Goal: Navigation & Orientation: Find specific page/section

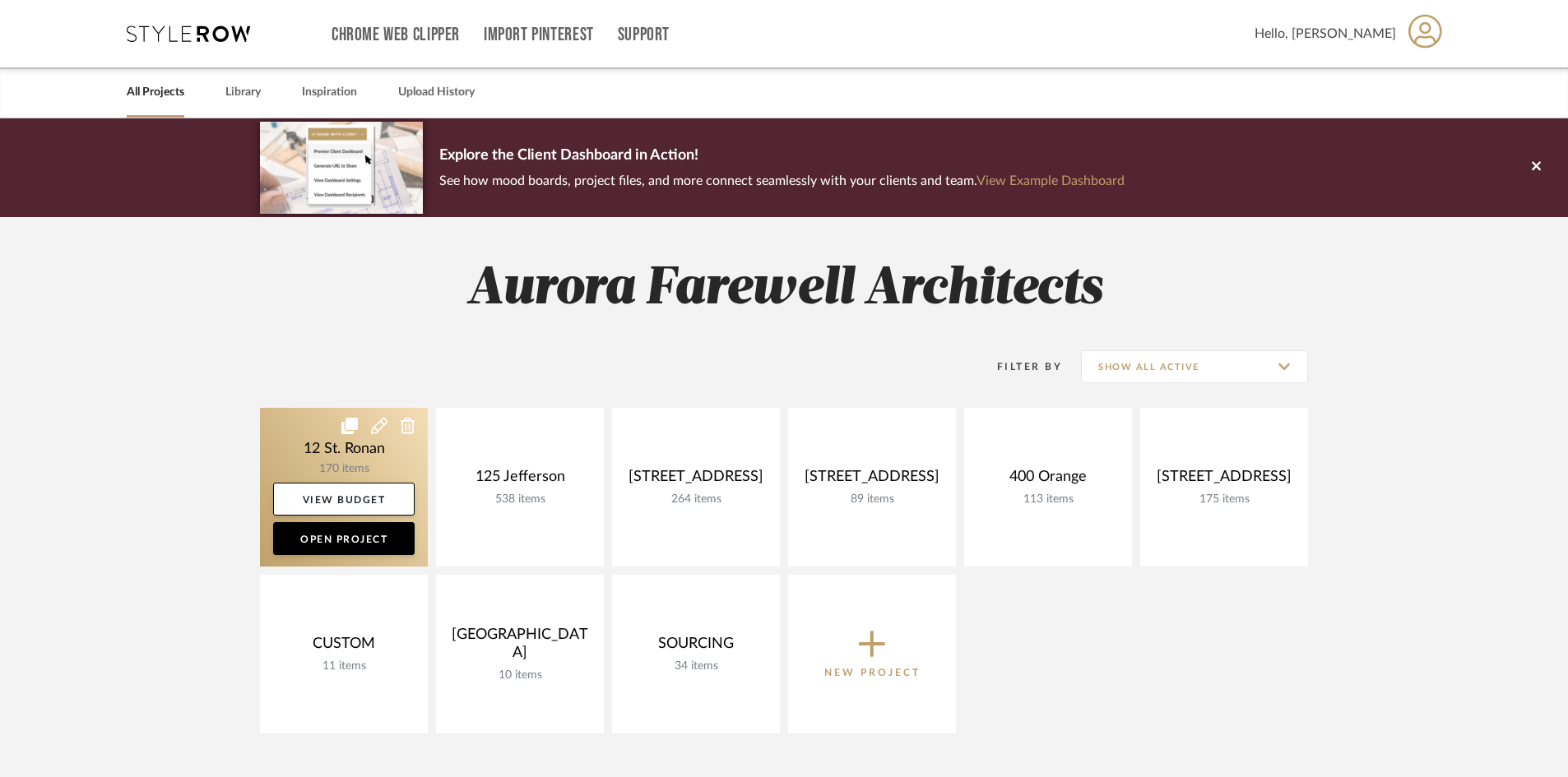
click at [343, 457] on link at bounding box center [343, 487] width 167 height 159
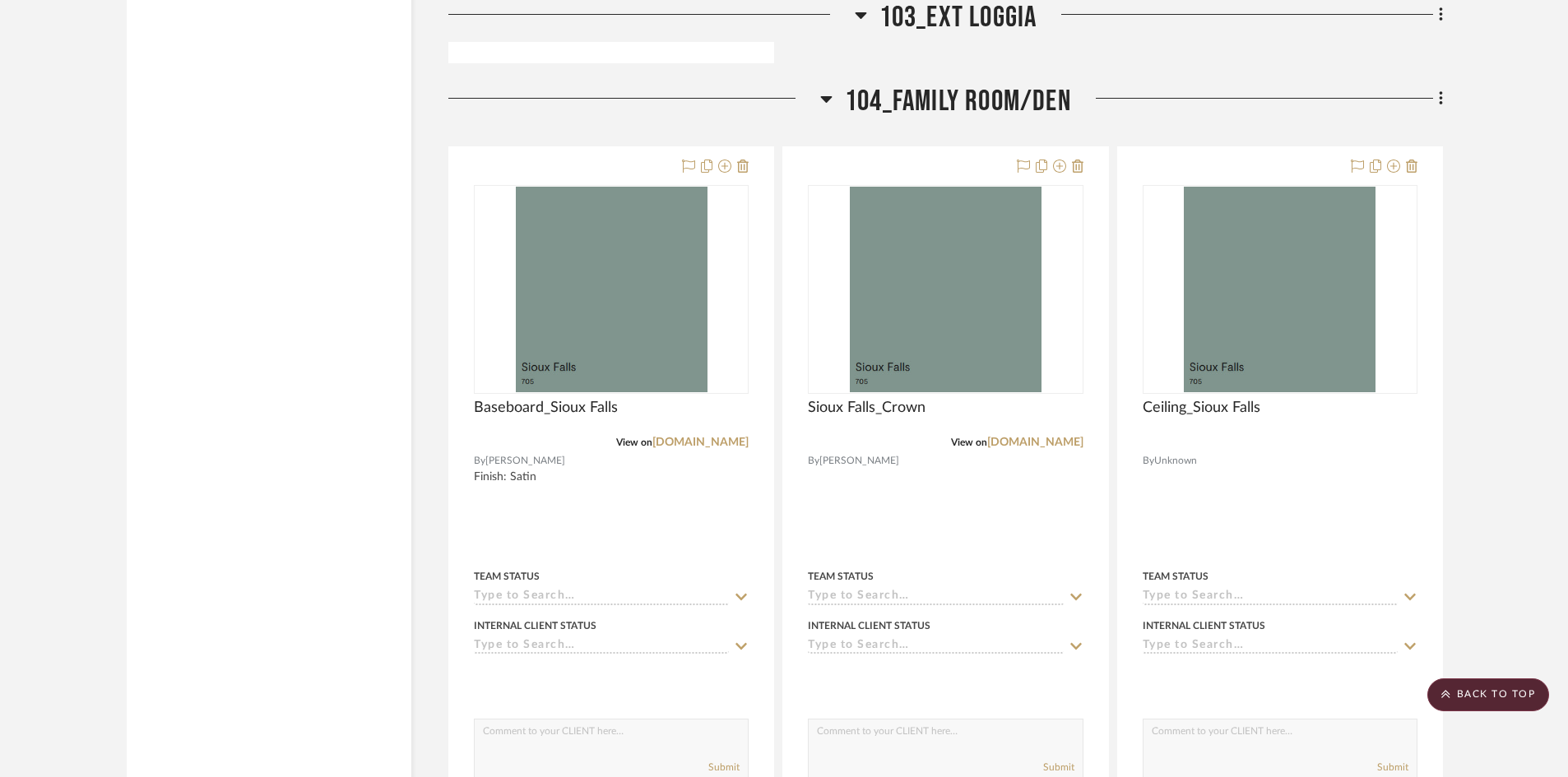
scroll to position [10036, 0]
click at [895, 98] on span "104_Family Room/Den" at bounding box center [958, 101] width 226 height 35
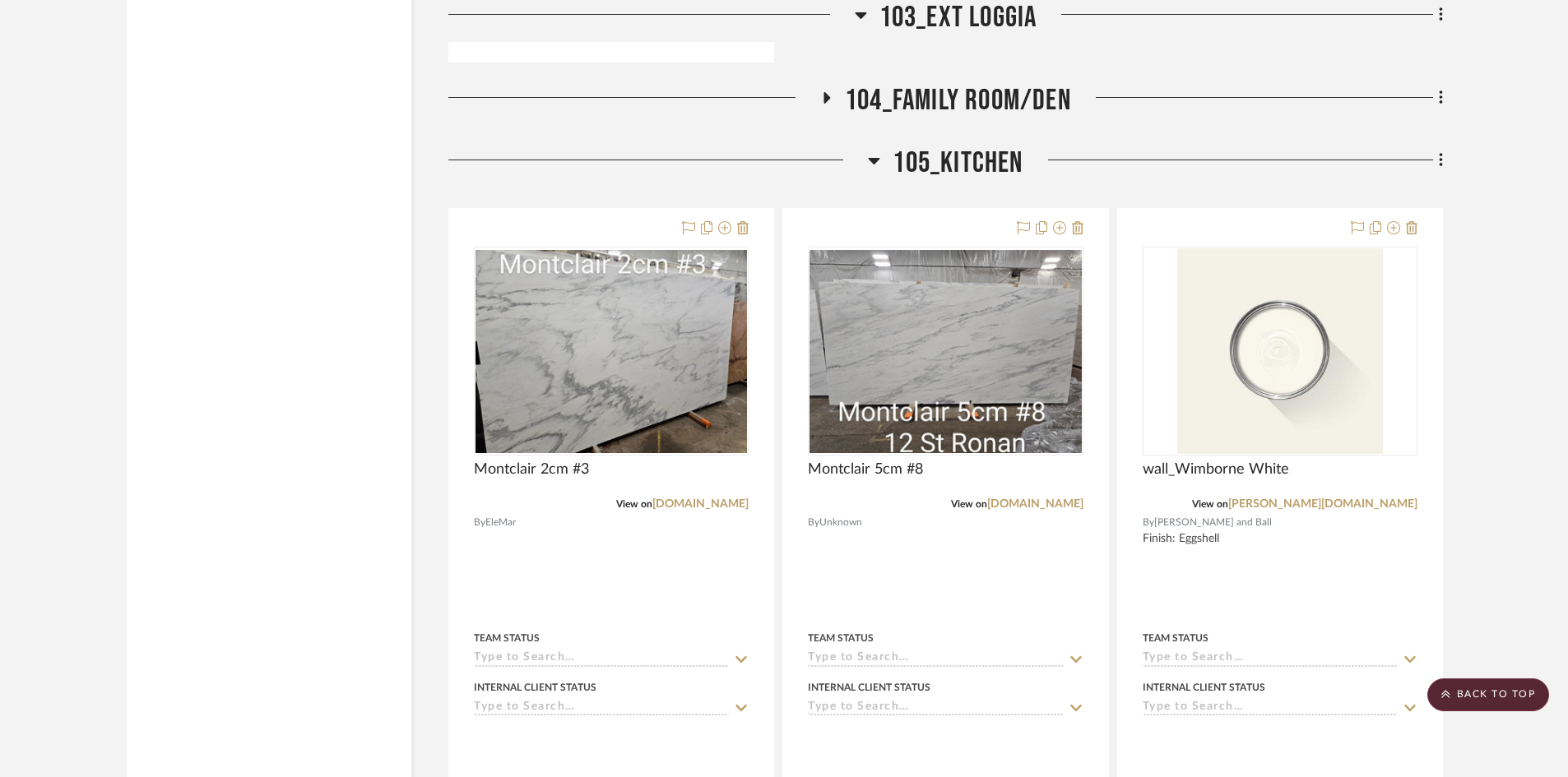
click at [880, 11] on span "103_Ext Loggia" at bounding box center [959, 18] width 158 height 35
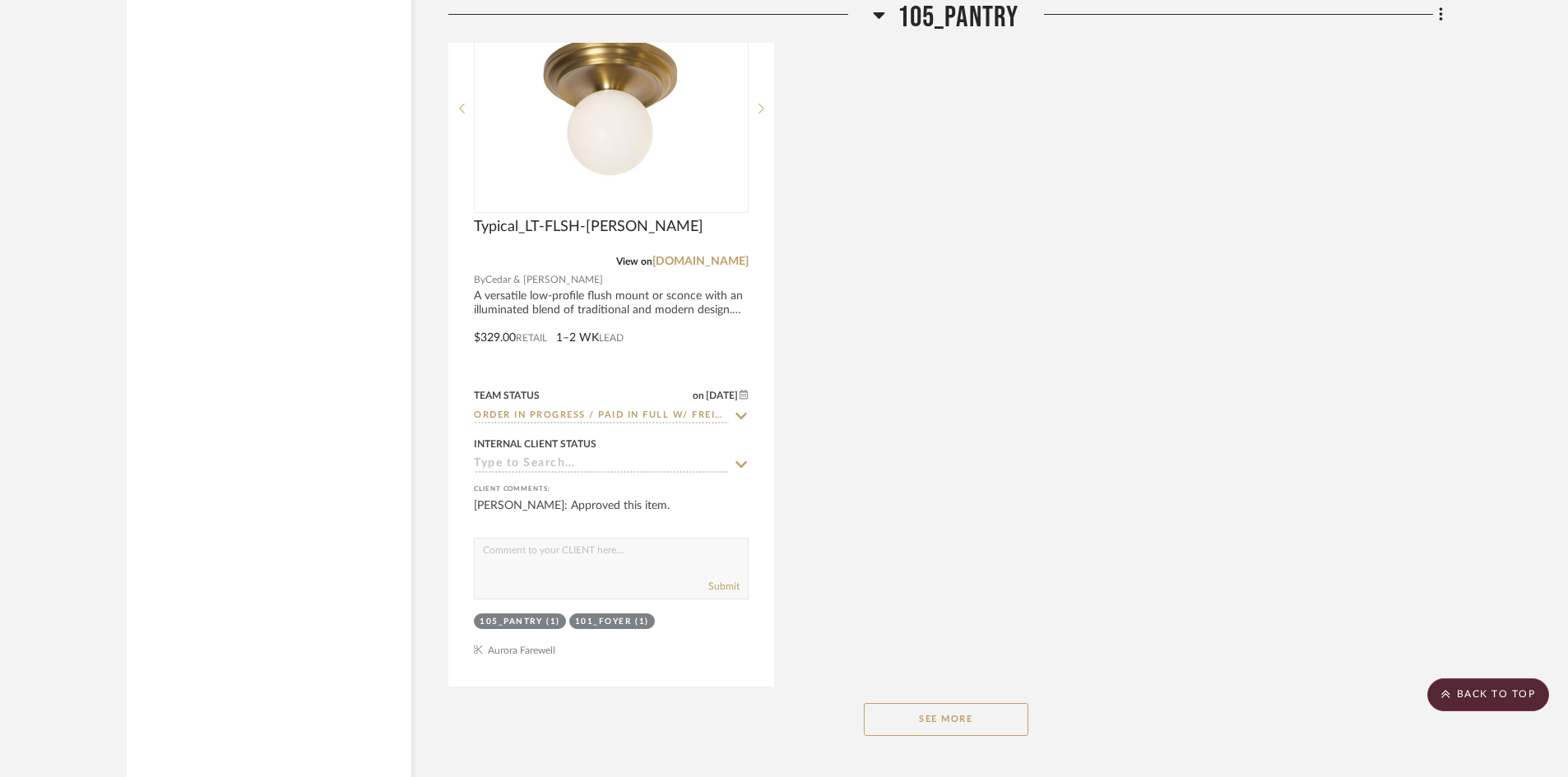
scroll to position [13985, 0]
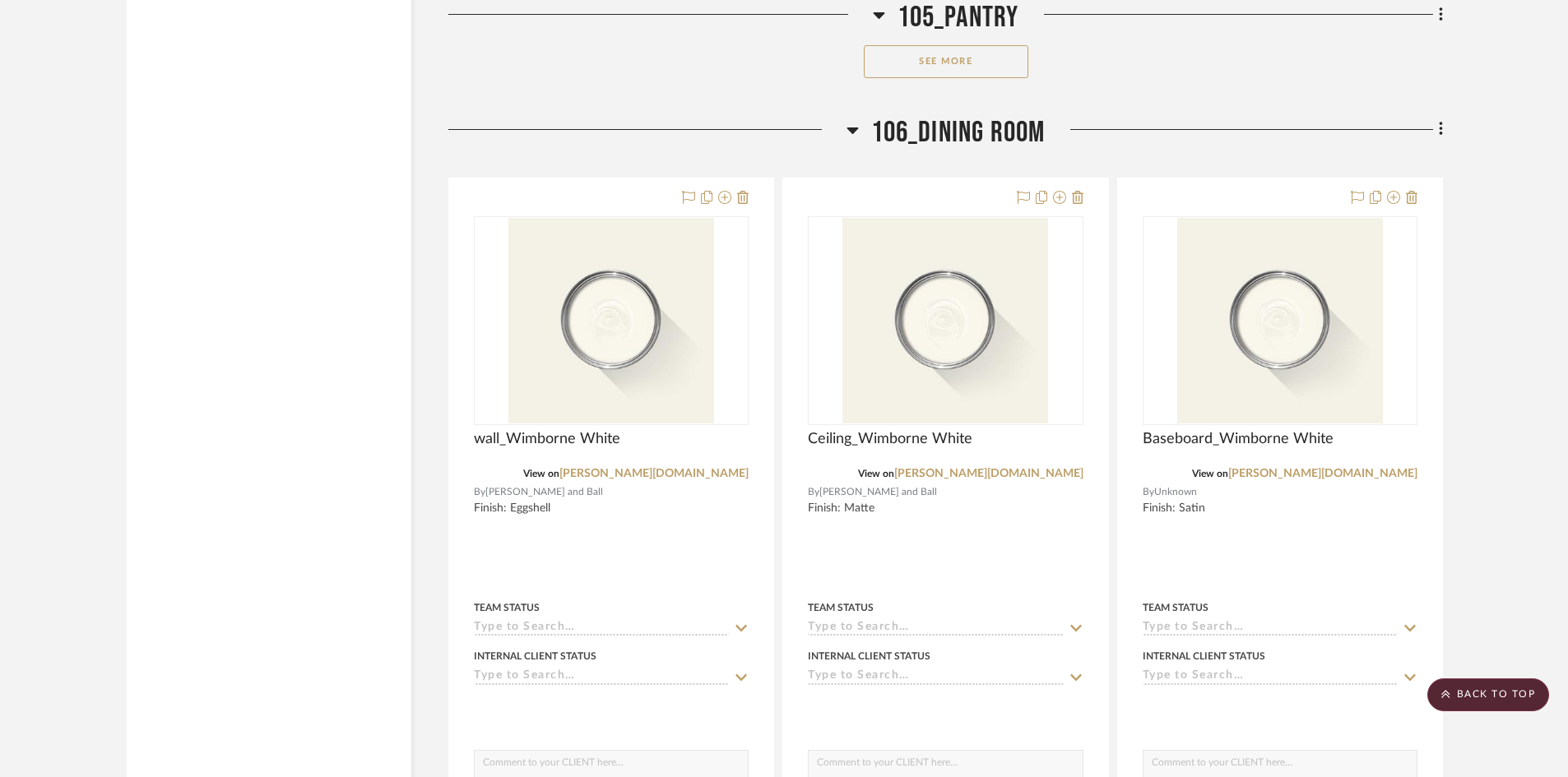
click at [900, 138] on span "106_Dining Room" at bounding box center [958, 133] width 174 height 35
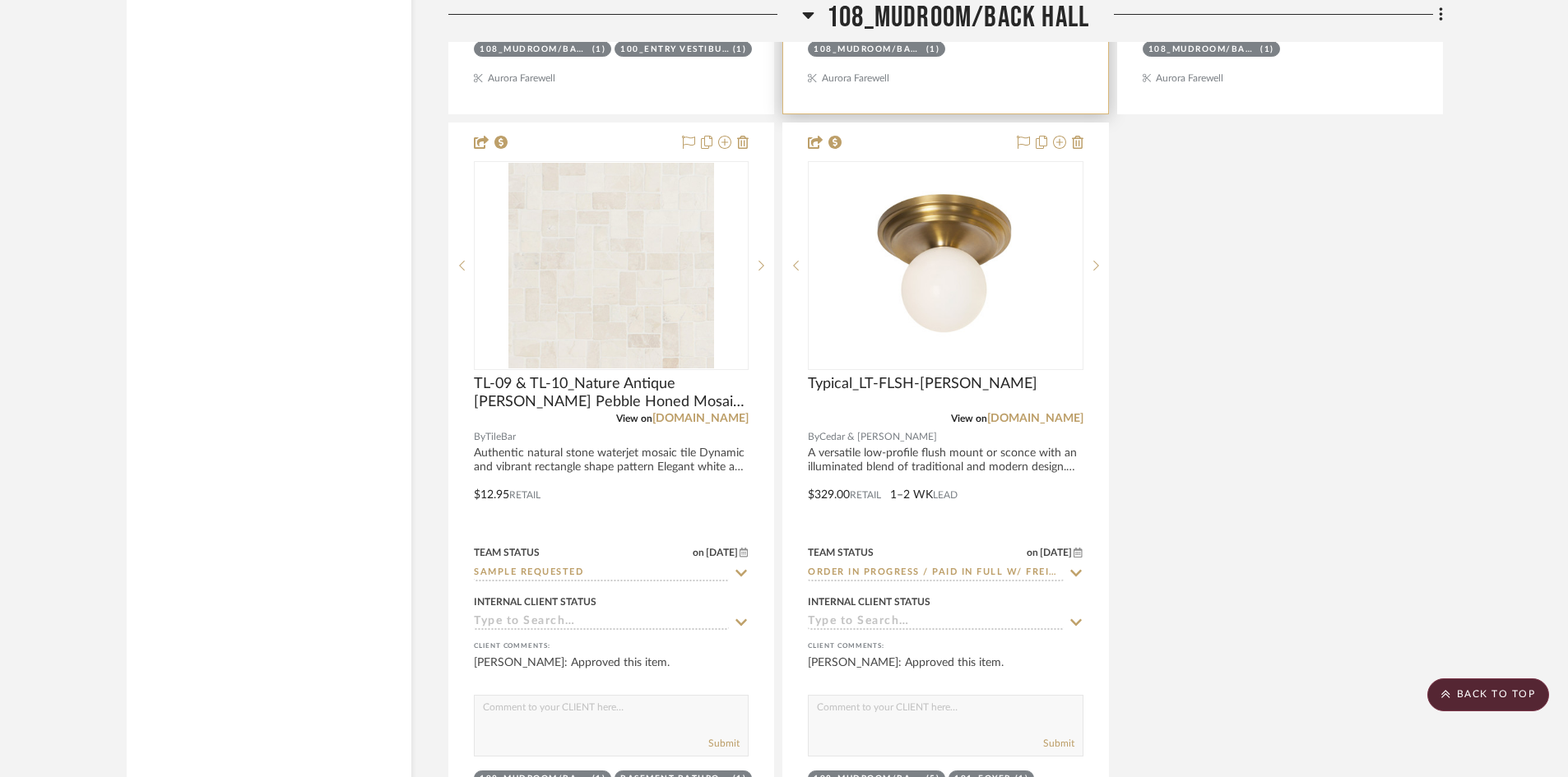
scroll to position [18098, 0]
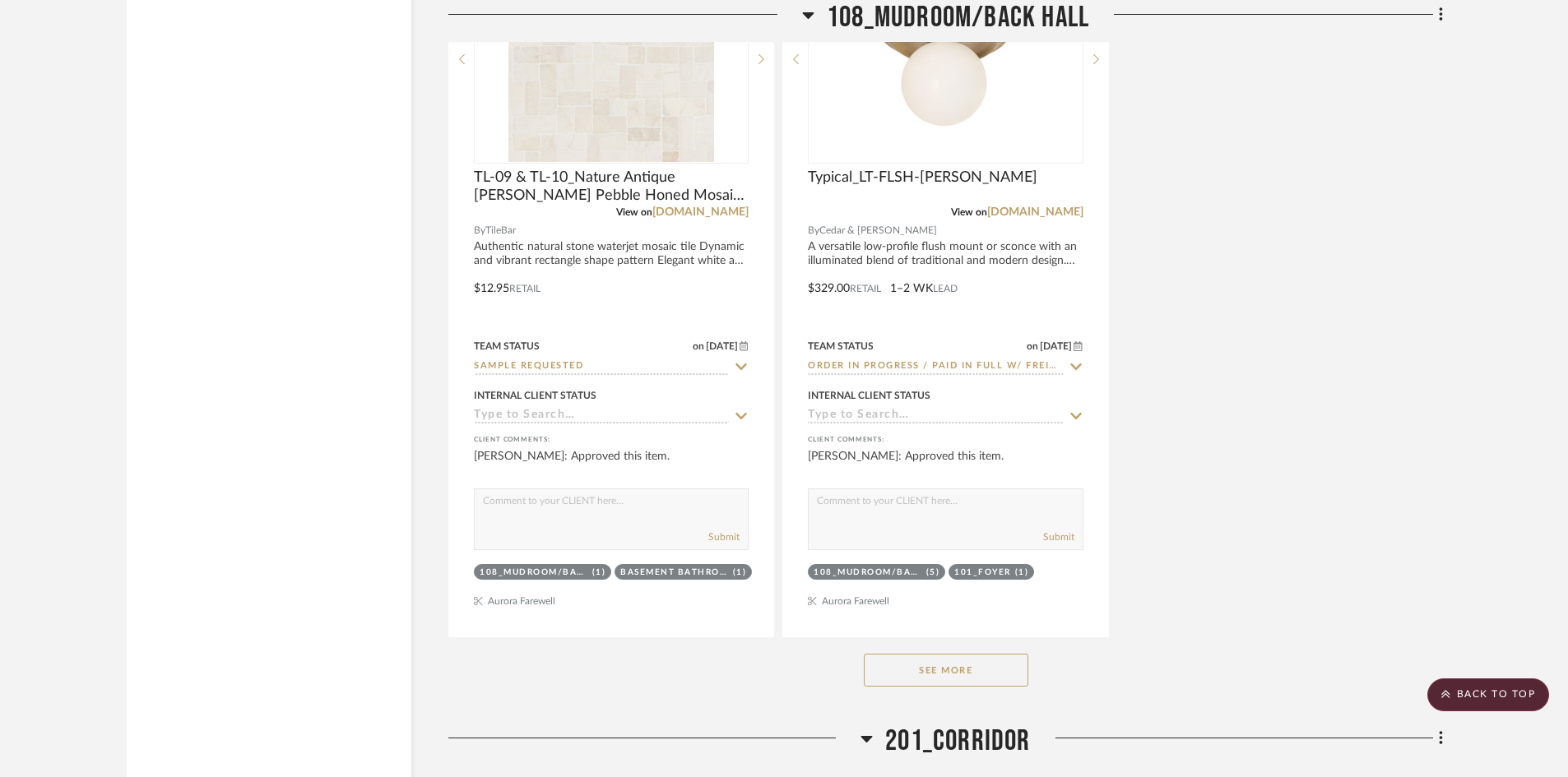
click at [946, 662] on button "See More" at bounding box center [945, 670] width 164 height 33
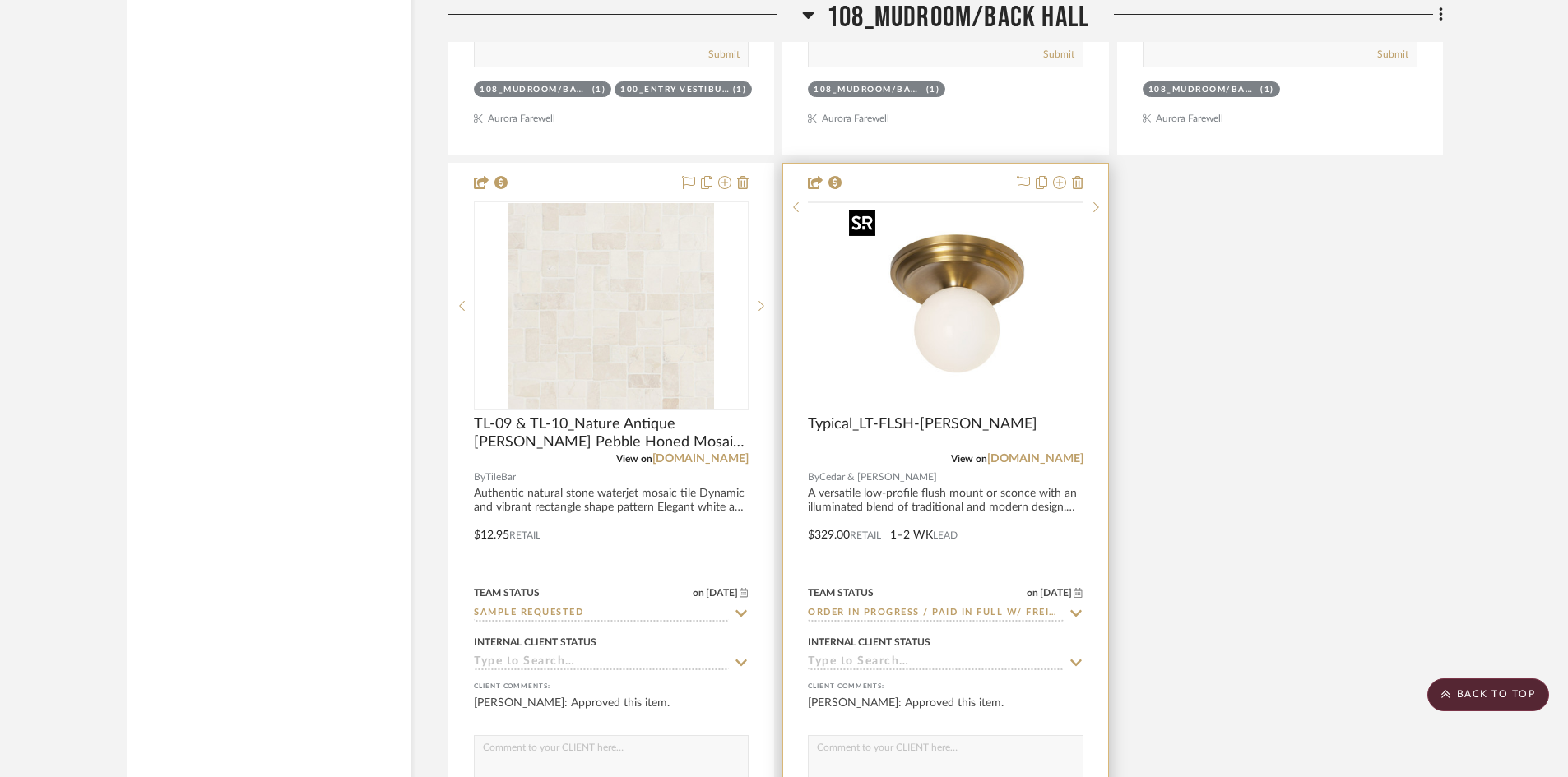
scroll to position [18509, 0]
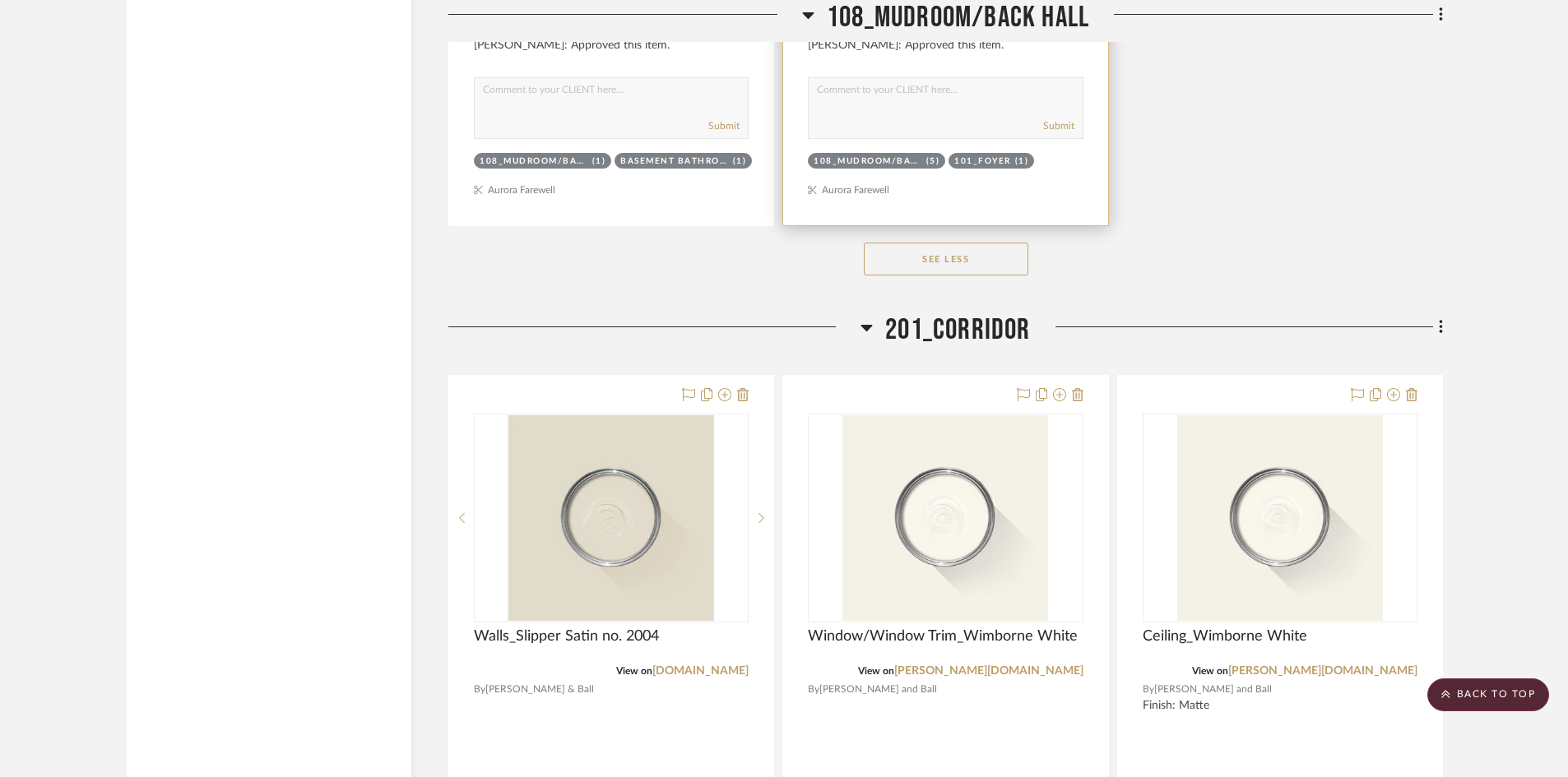
click at [920, 341] on span "201_Corridor" at bounding box center [957, 330] width 145 height 35
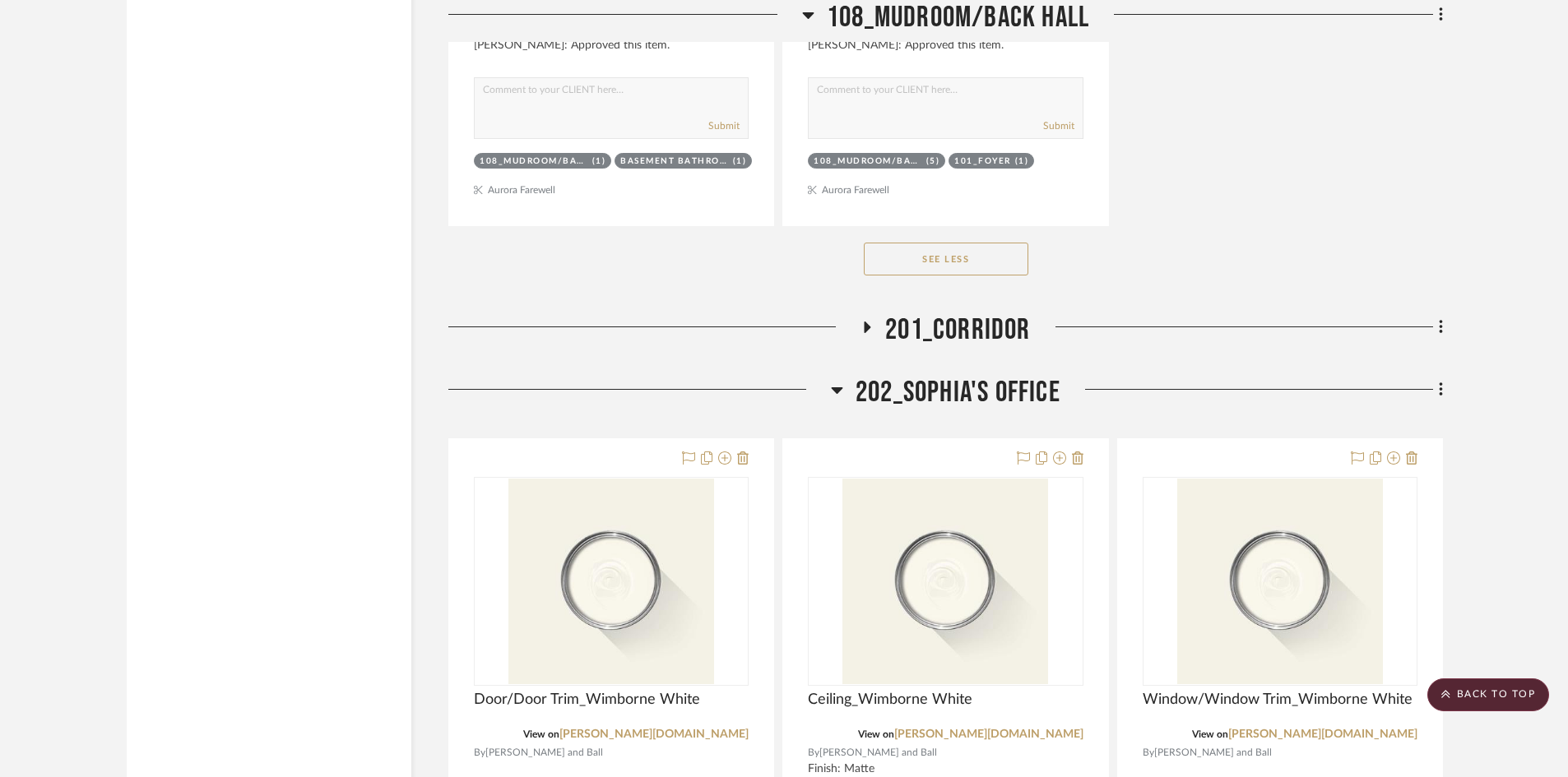
click at [913, 388] on span "202_Sophia's Office" at bounding box center [957, 393] width 205 height 35
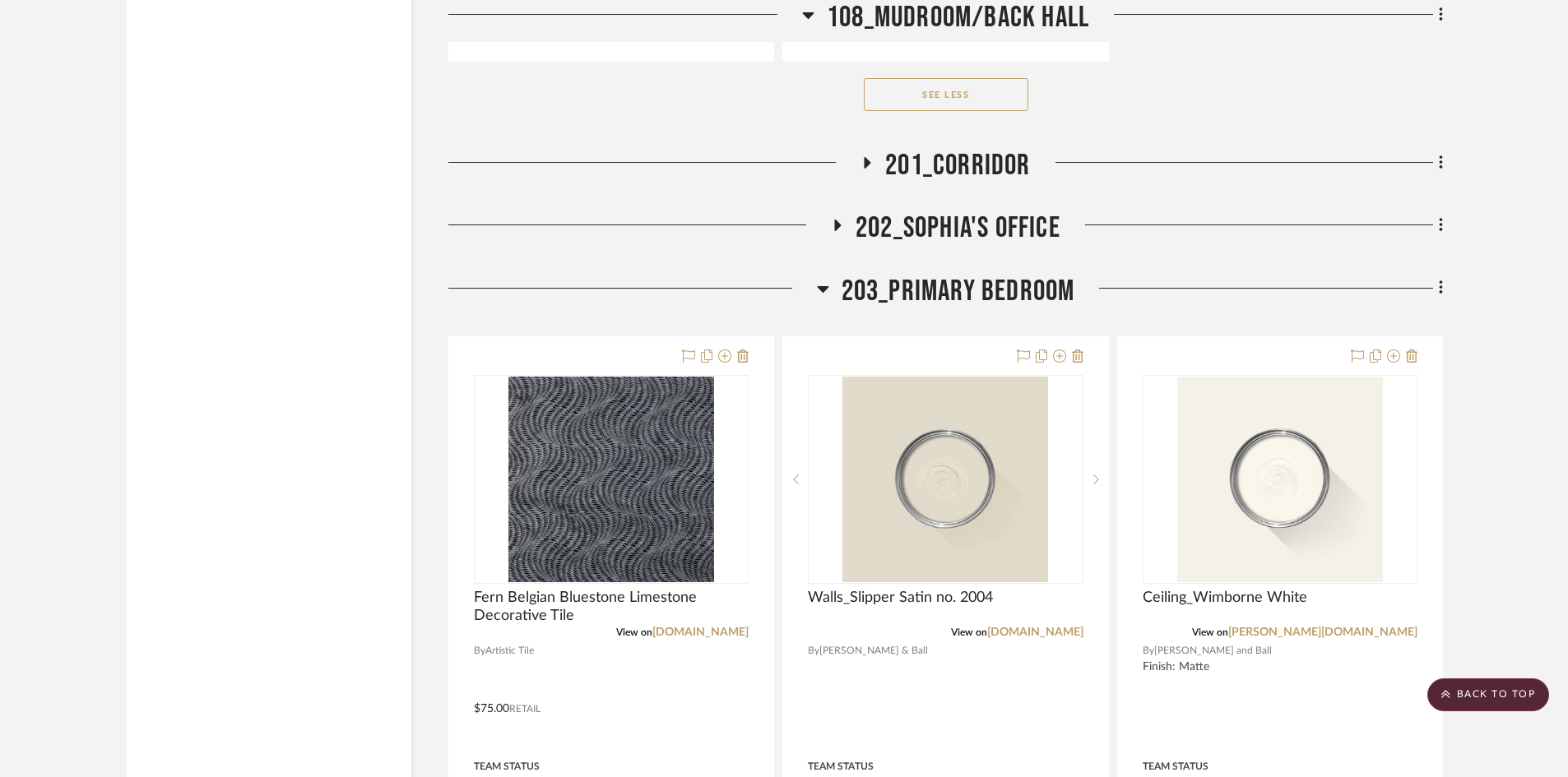
click at [872, 296] on span "203_Primary Bedroom" at bounding box center [959, 291] width 234 height 35
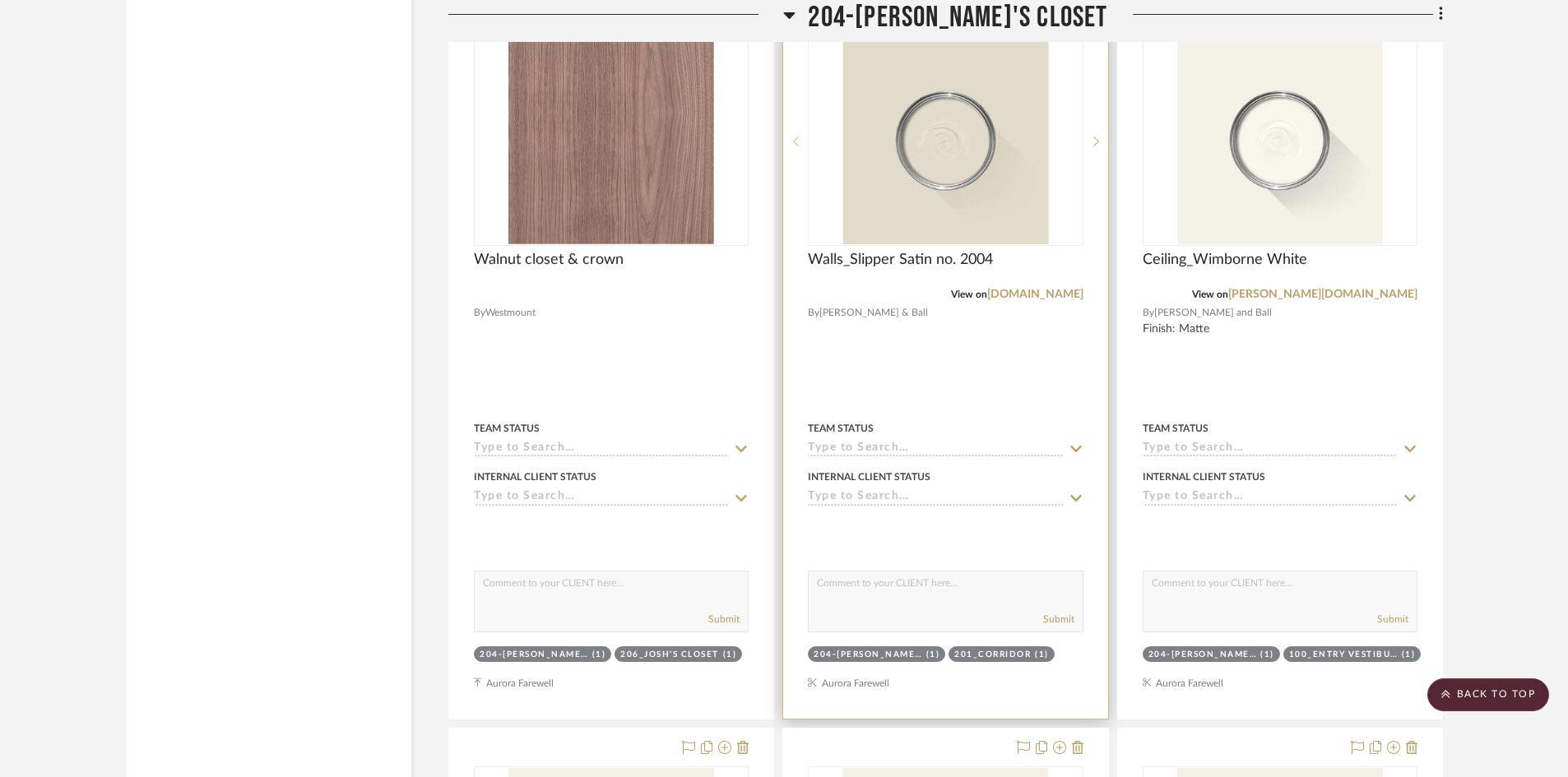
scroll to position [18921, 0]
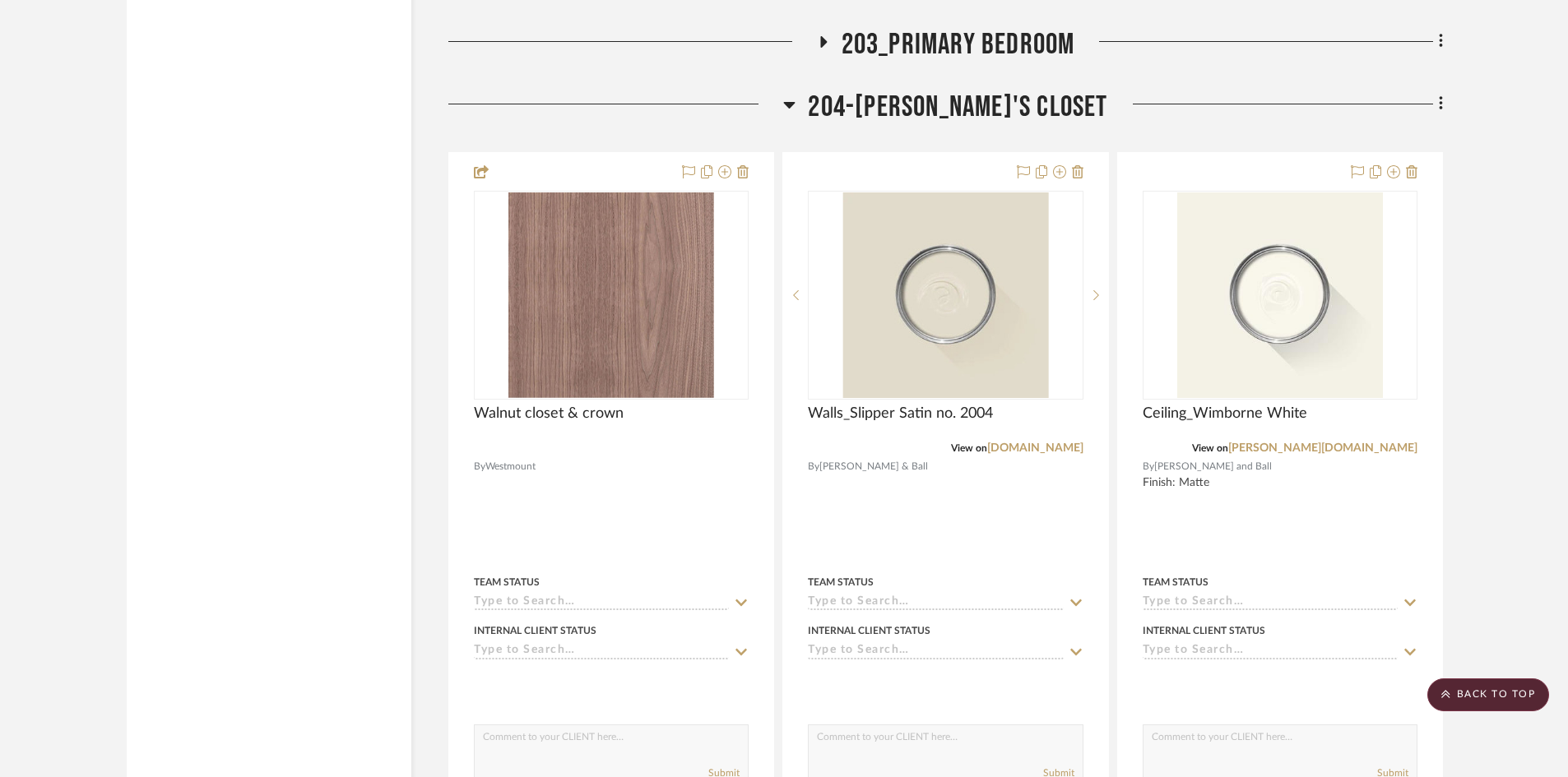
click at [890, 115] on span "204-[PERSON_NAME]'s Closet" at bounding box center [958, 108] width 300 height 35
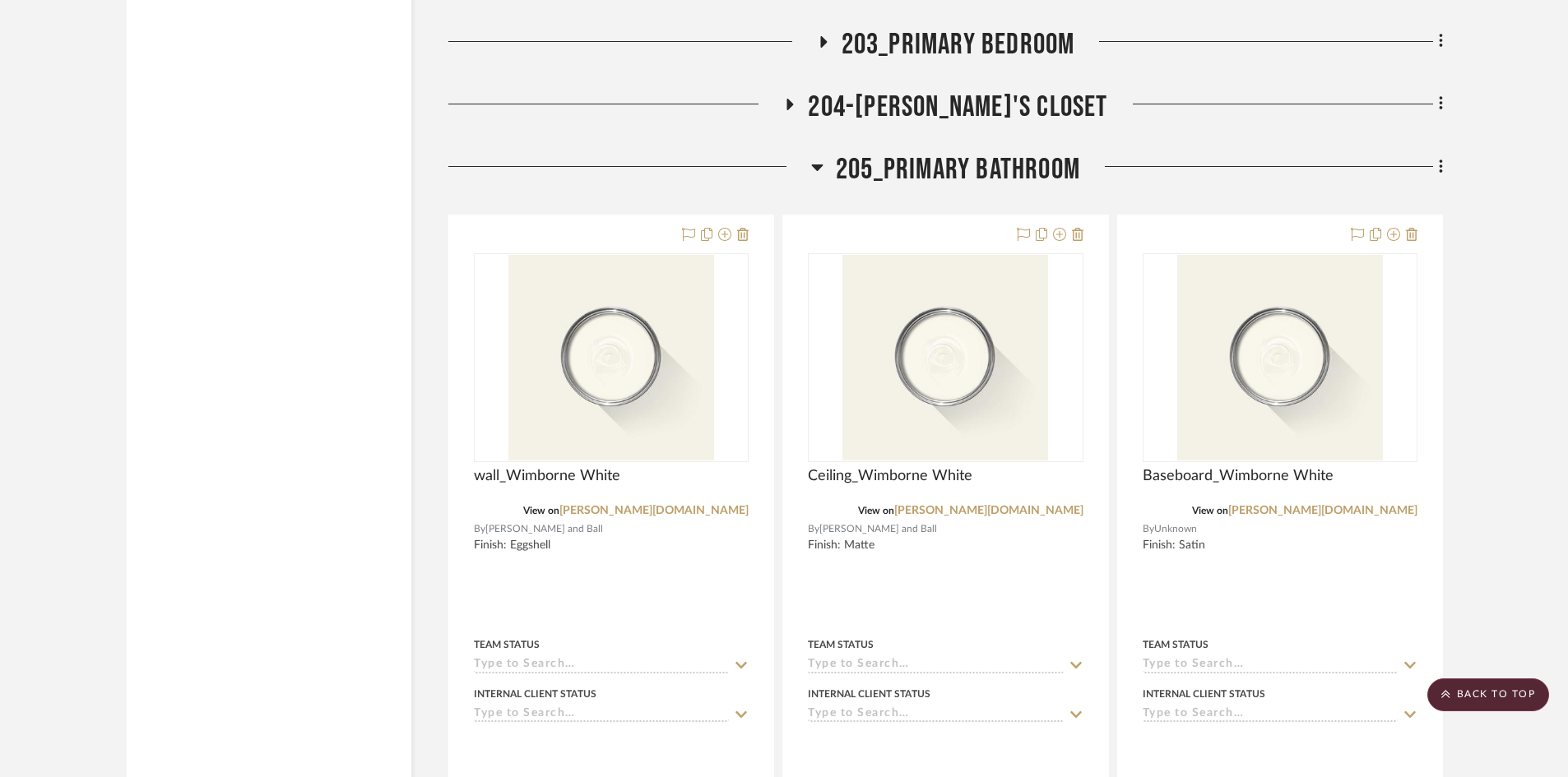
click at [906, 180] on span "205_Primary Bathroom" at bounding box center [958, 170] width 244 height 35
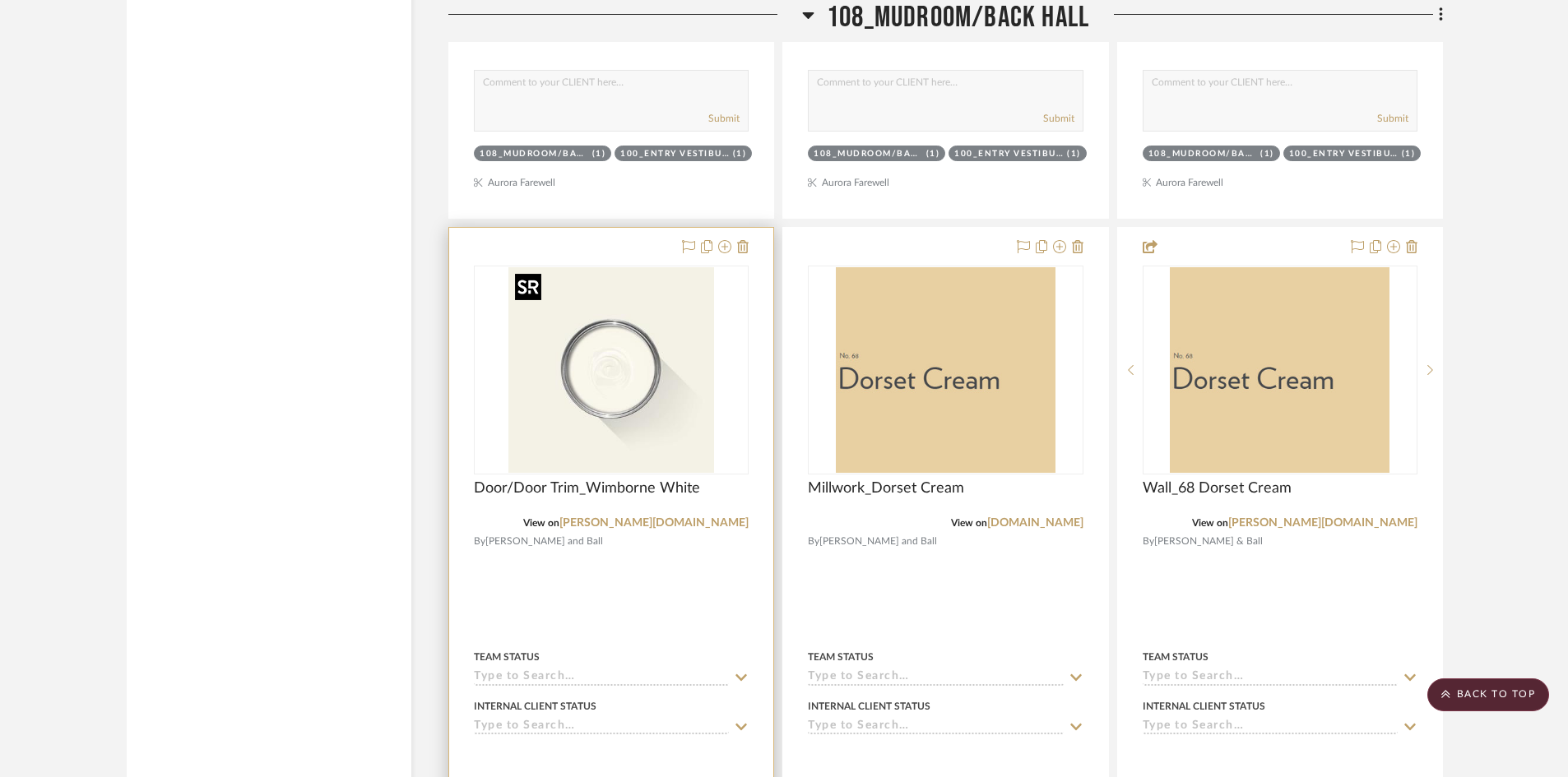
scroll to position [17028, 0]
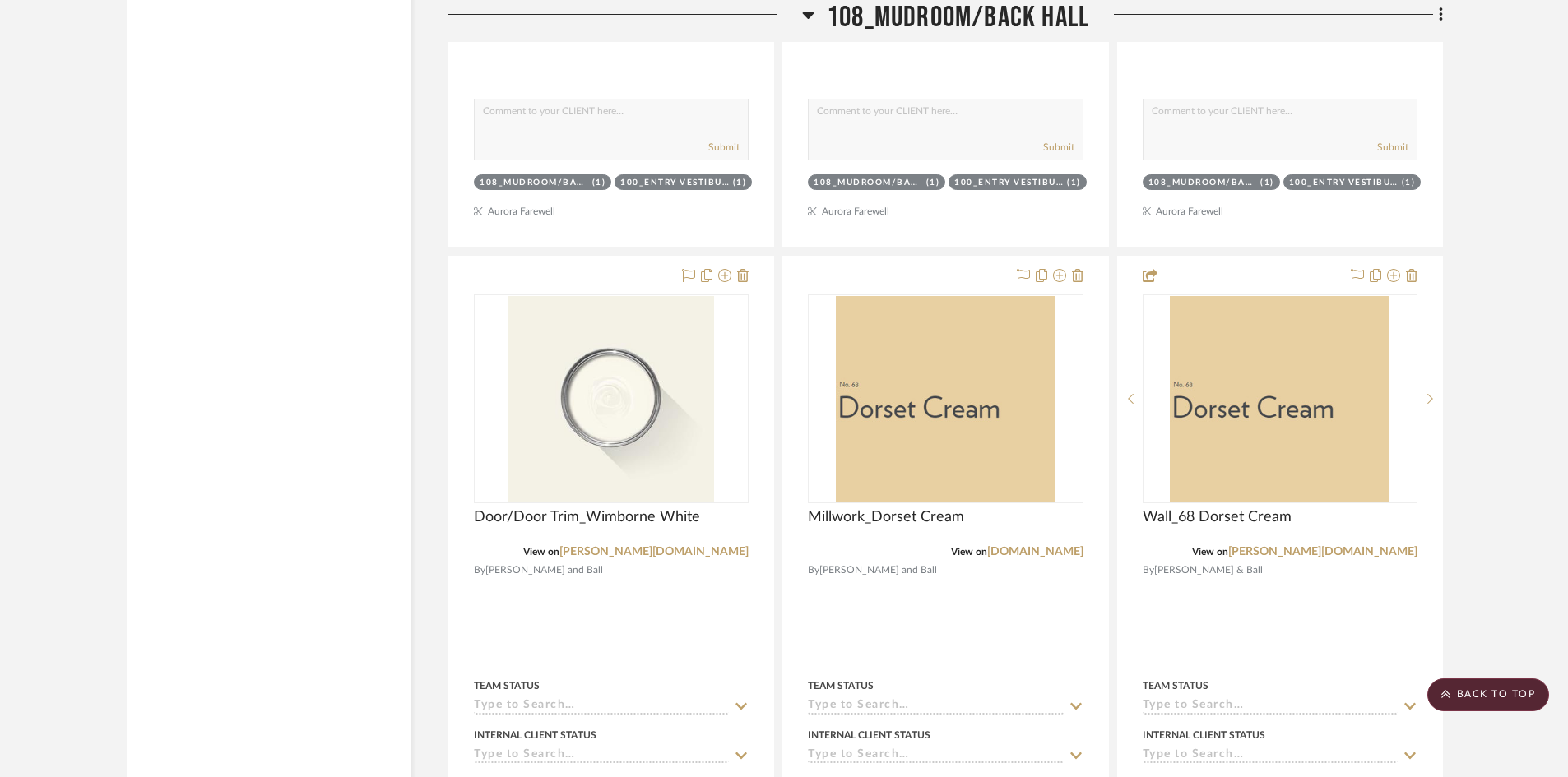
click at [803, 19] on icon at bounding box center [808, 14] width 13 height 19
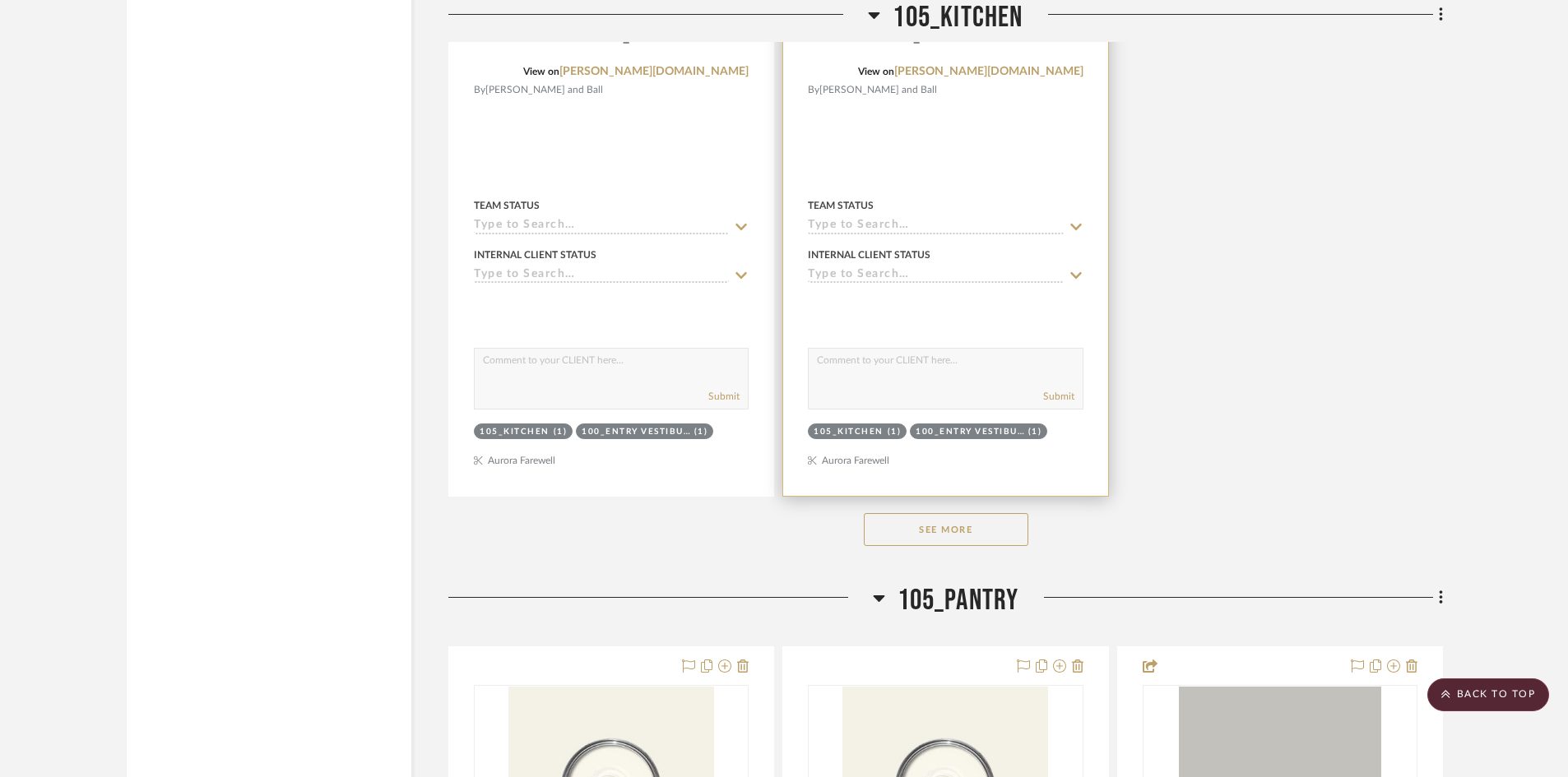
scroll to position [11353, 0]
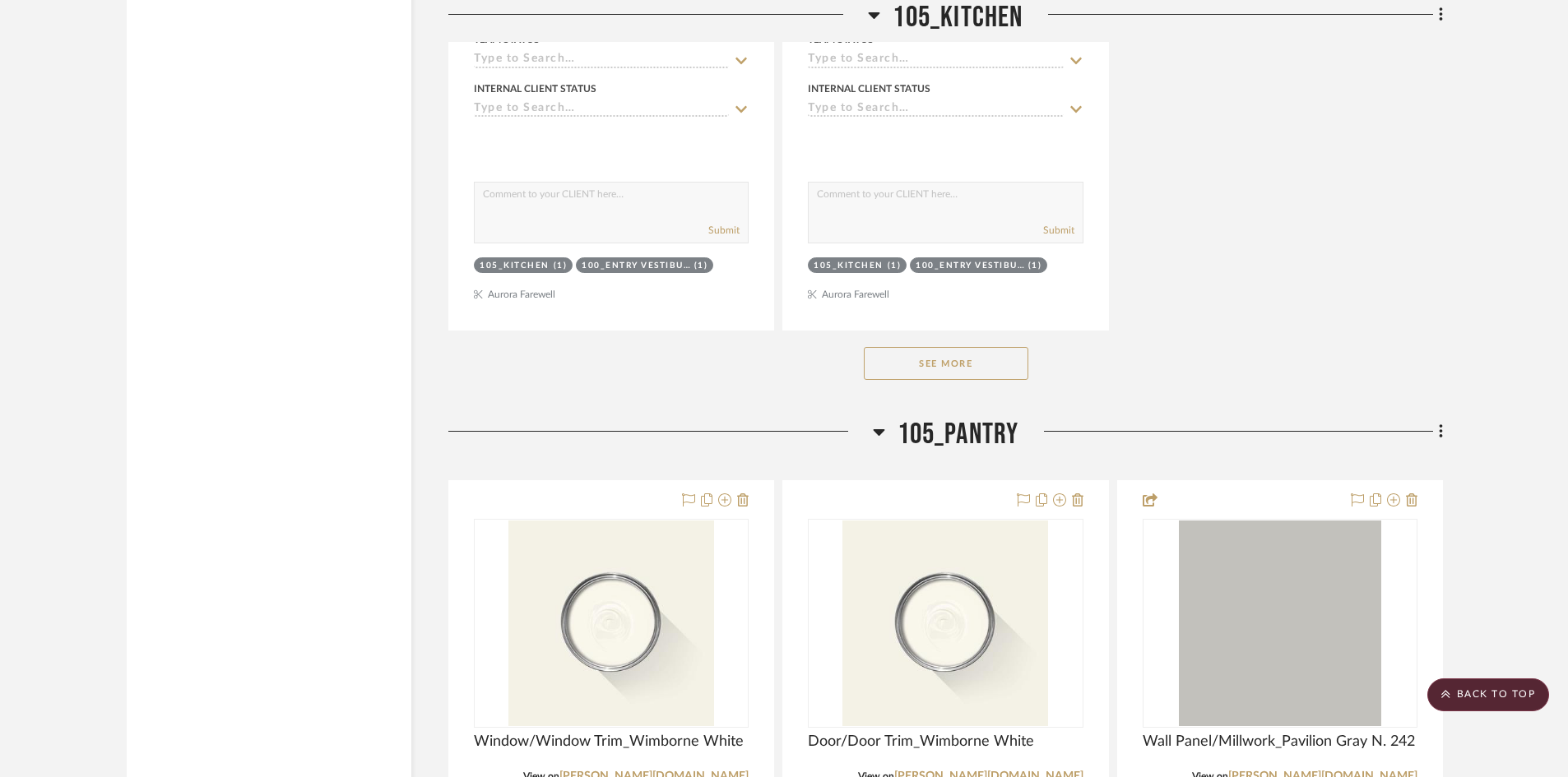
click at [1000, 439] on span "105_Pantry" at bounding box center [958, 434] width 122 height 35
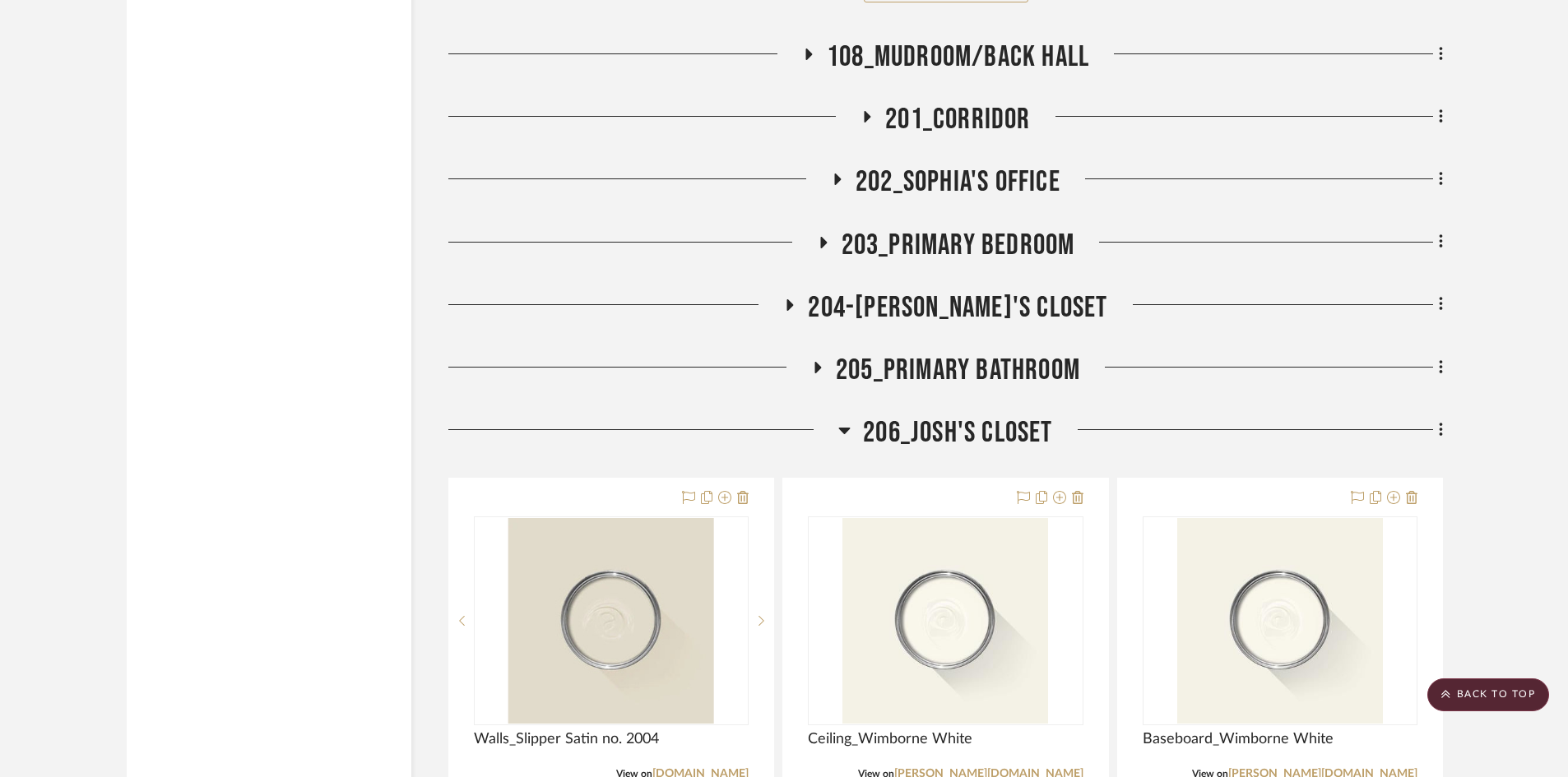
scroll to position [13985, 0]
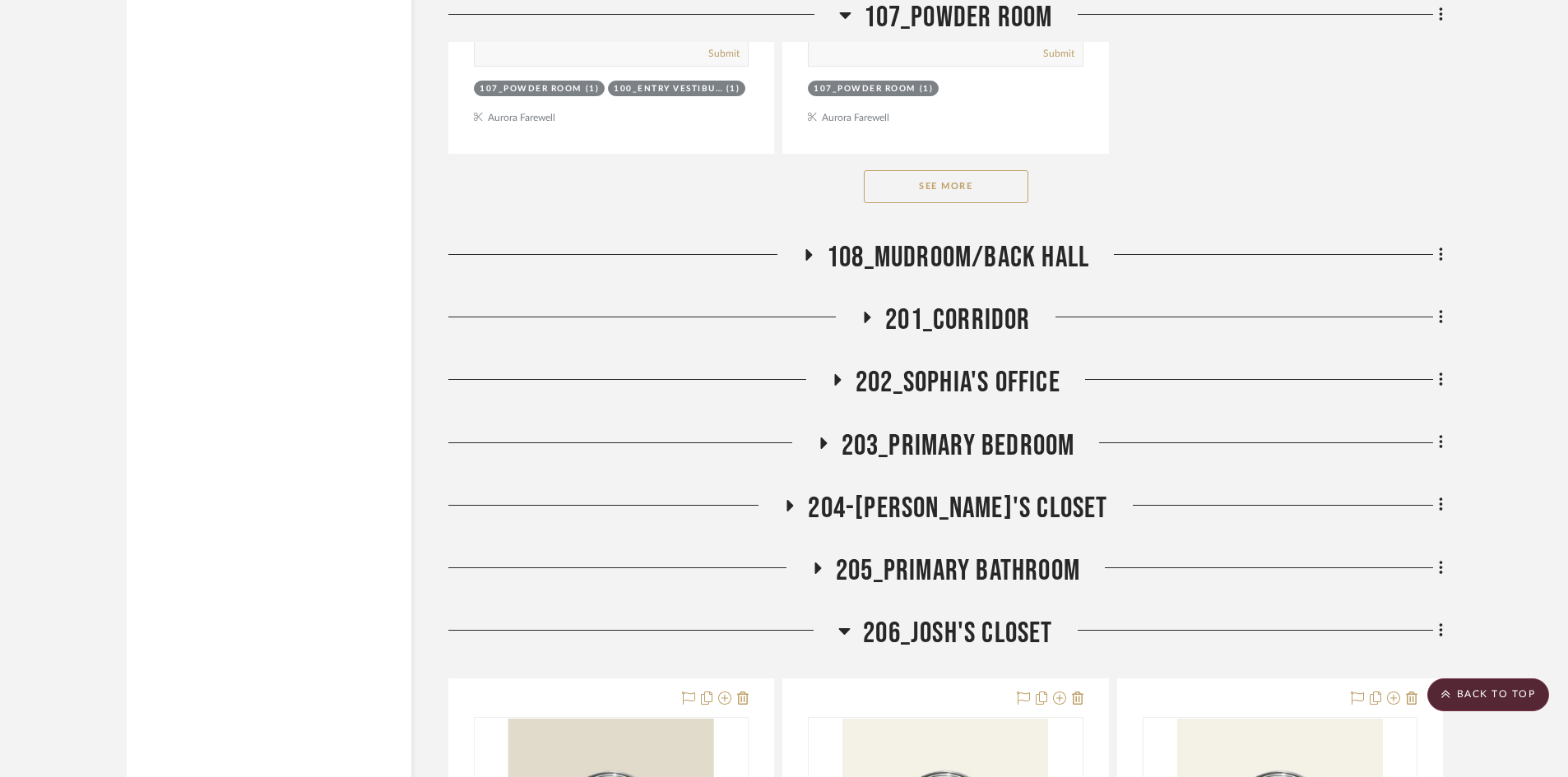
click at [900, 271] on span "108_Mudroom/Back Hall" at bounding box center [958, 258] width 263 height 35
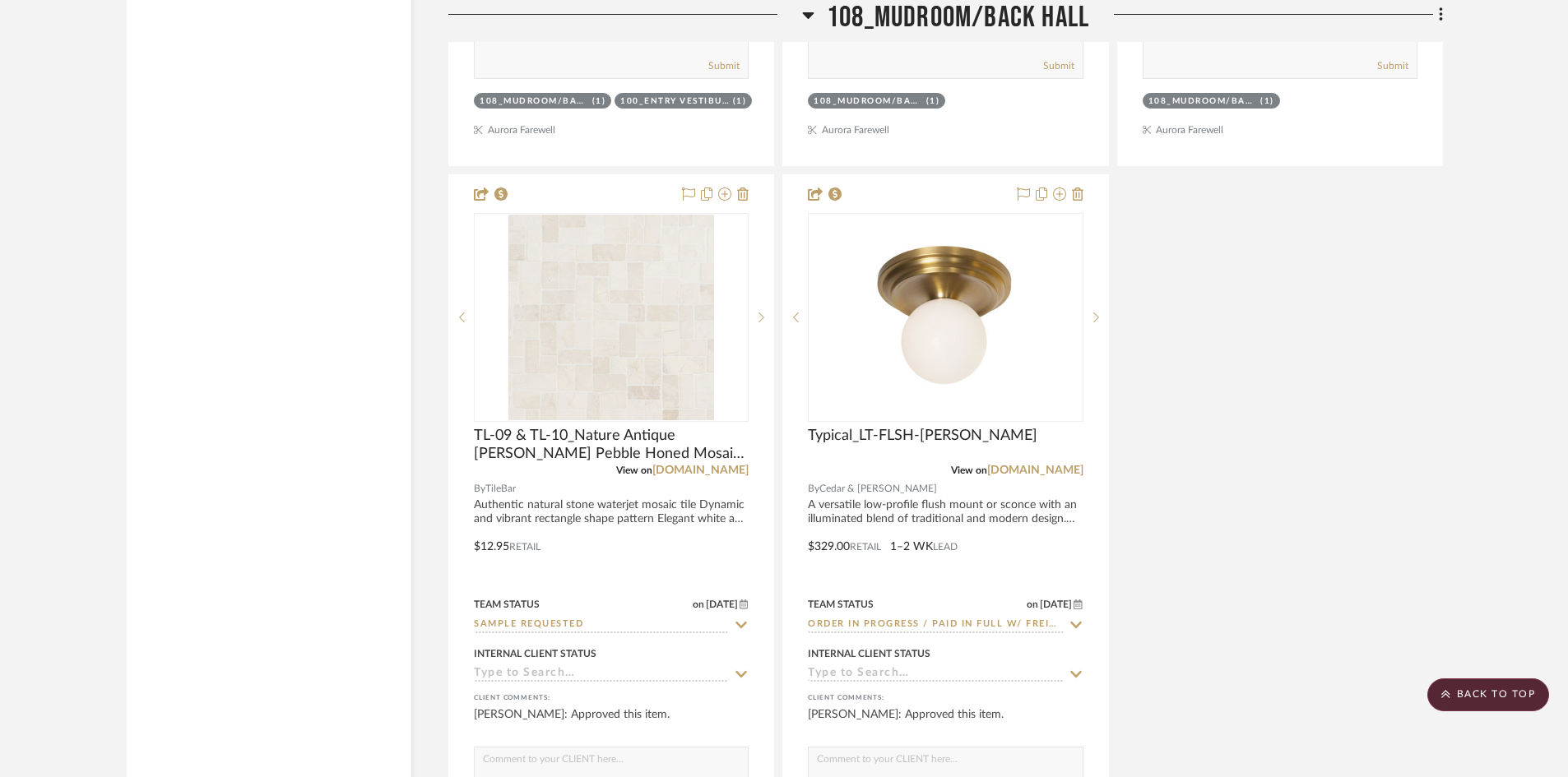
scroll to position [15713, 0]
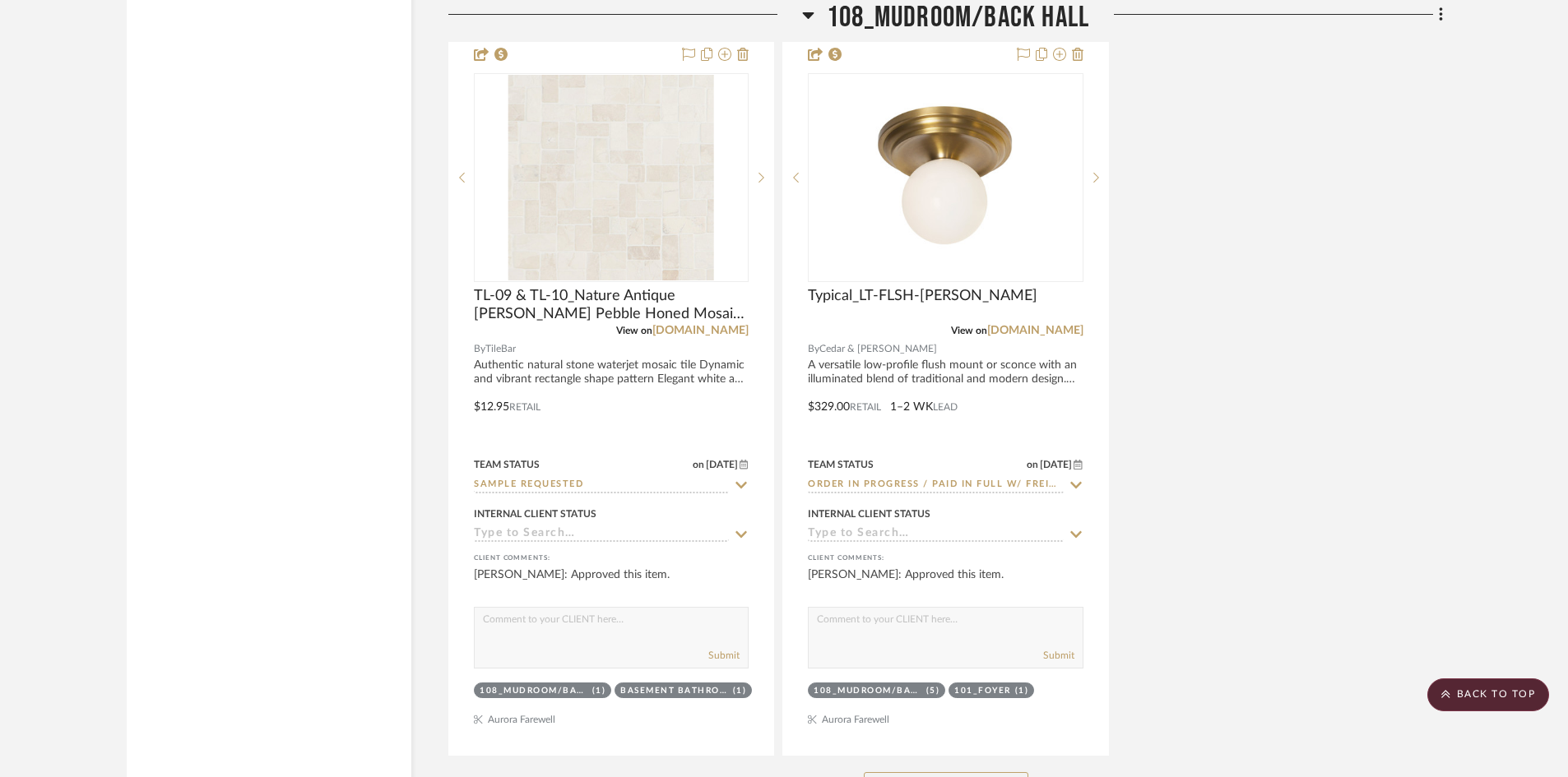
click at [896, 18] on span "108_Mudroom/Back Hall" at bounding box center [958, 18] width 263 height 35
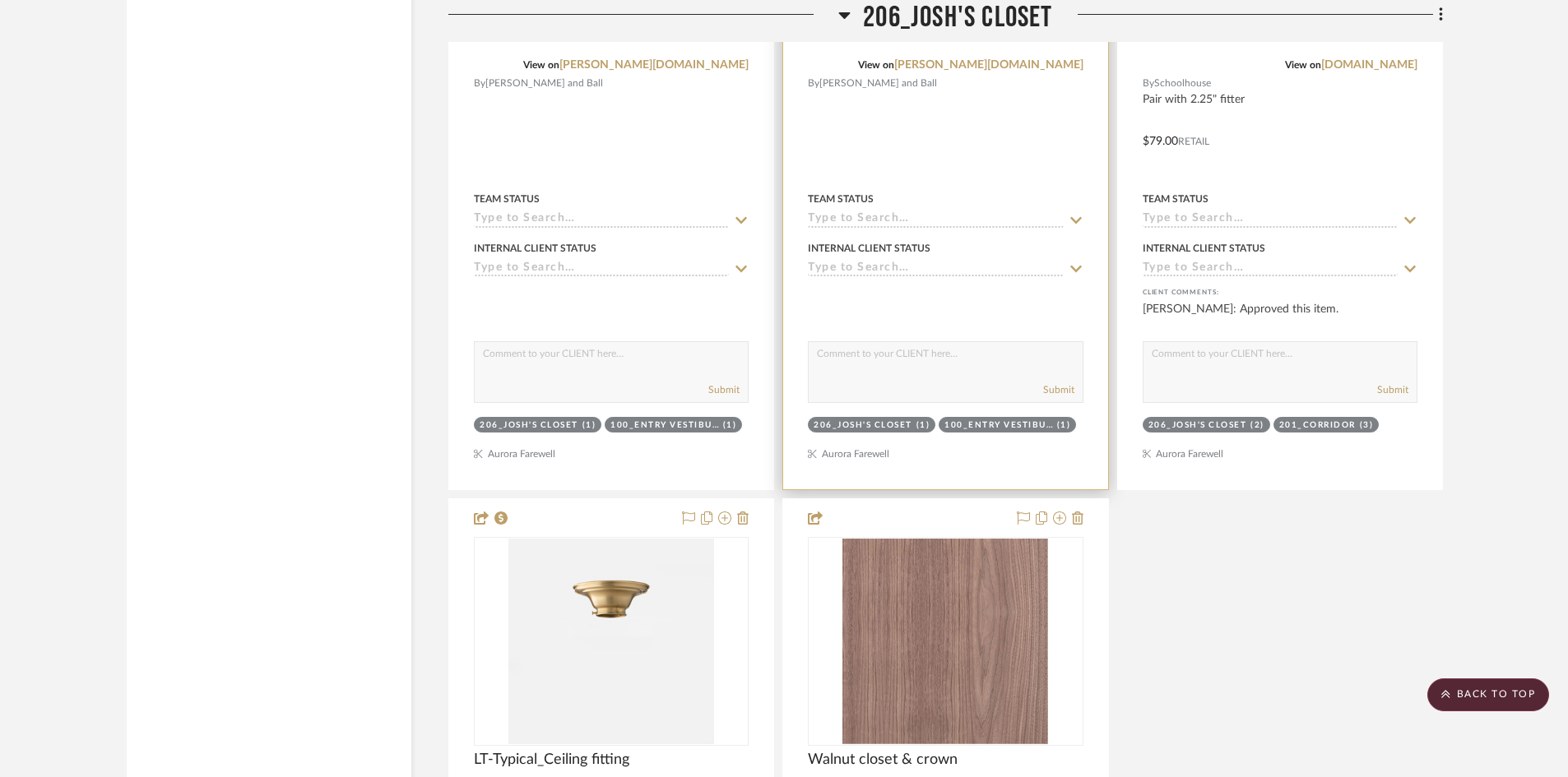
scroll to position [15301, 0]
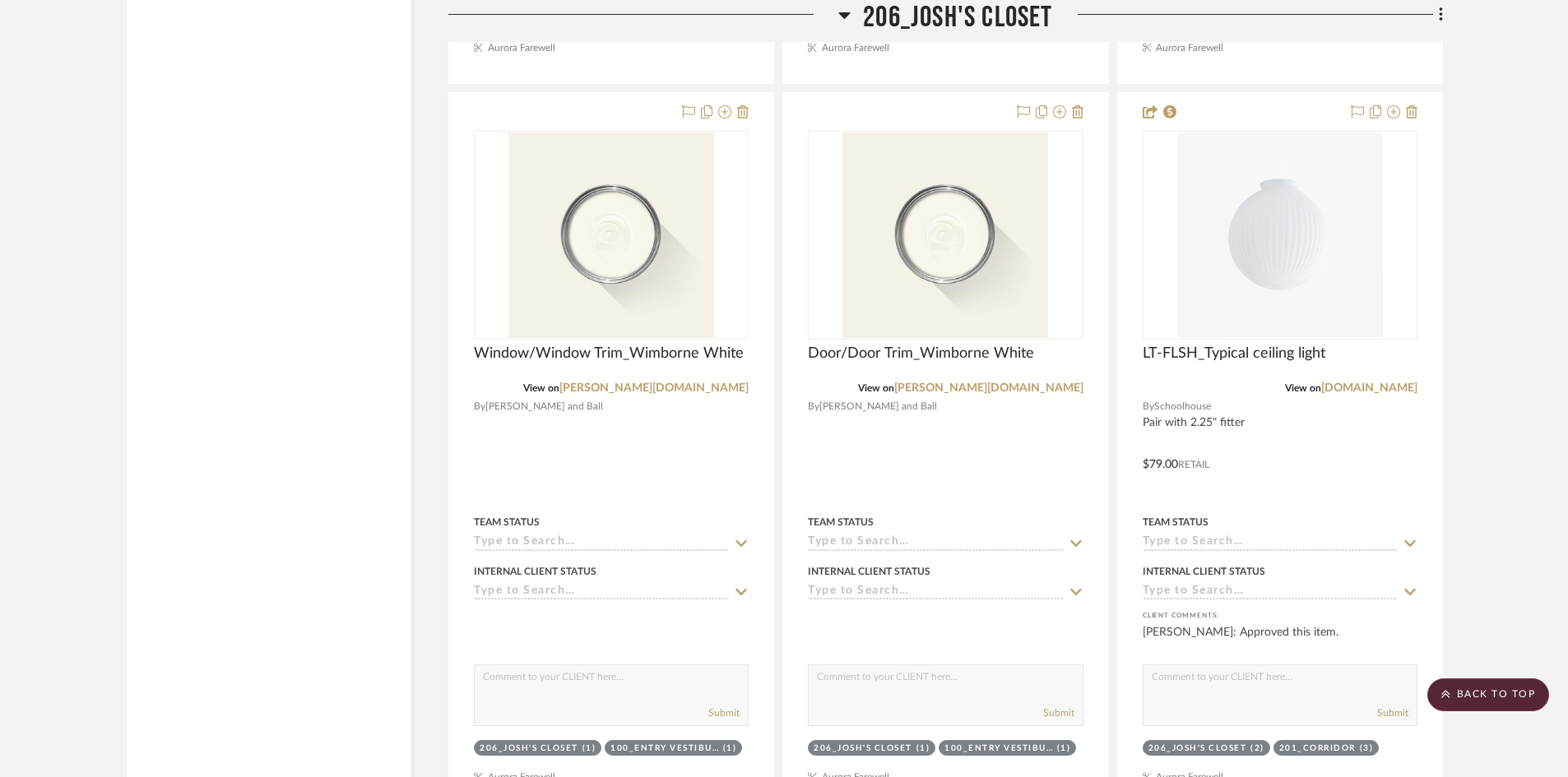
click at [916, 15] on span "206_Josh's Closet" at bounding box center [957, 18] width 189 height 35
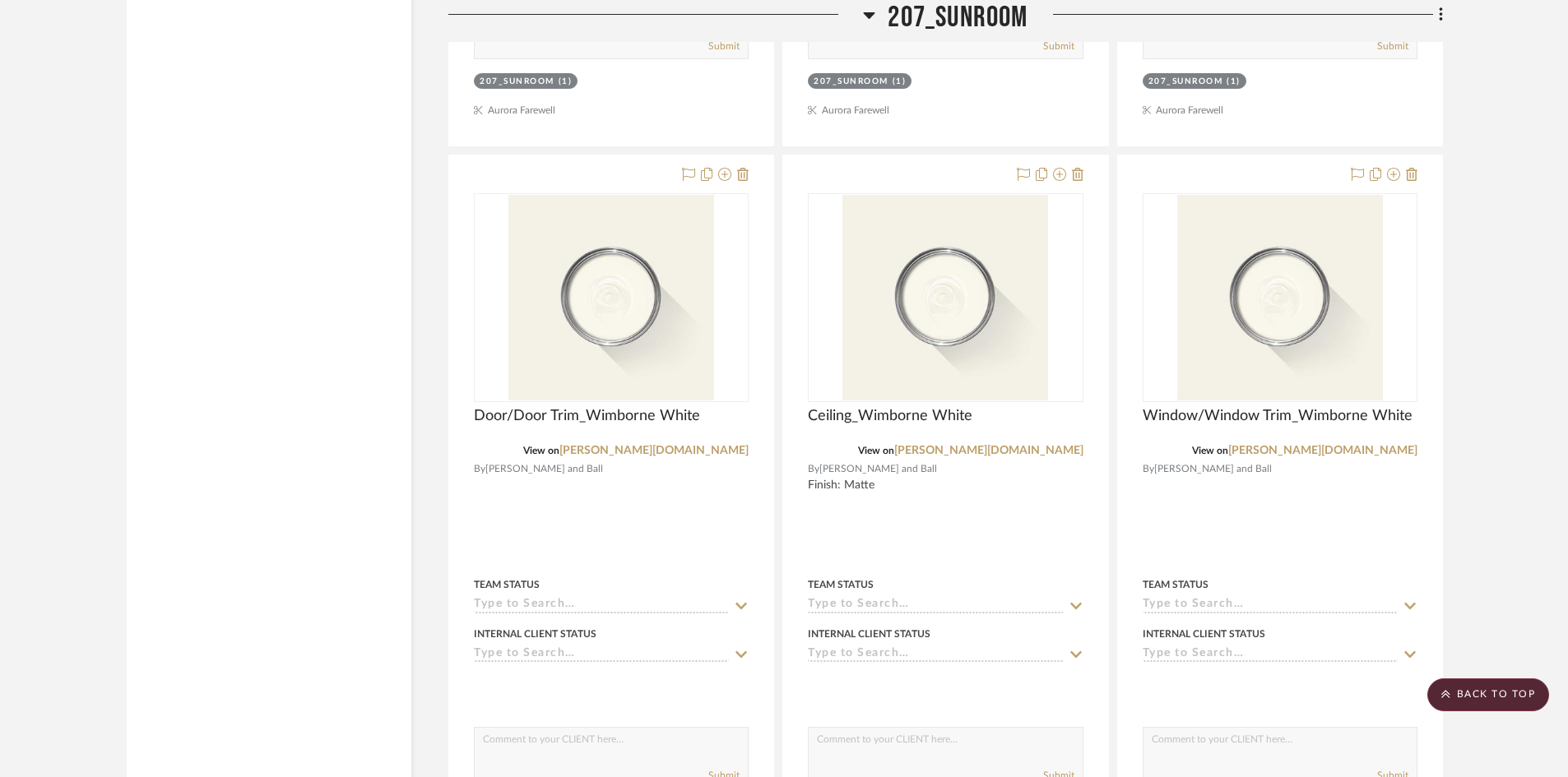
click at [916, 15] on span "207_Sunroom" at bounding box center [957, 18] width 140 height 35
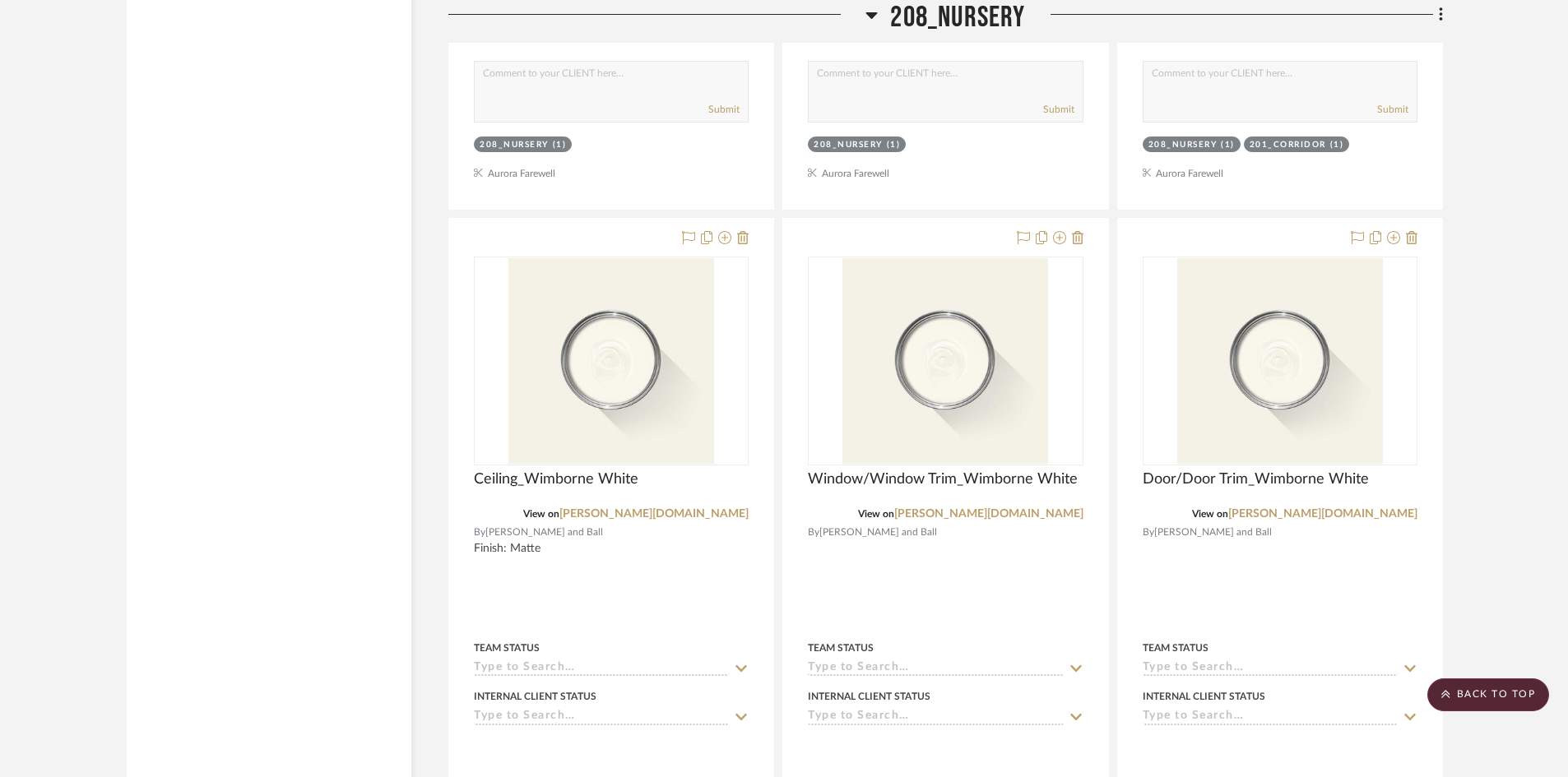
click at [916, 15] on span "208_Nursery" at bounding box center [957, 18] width 135 height 35
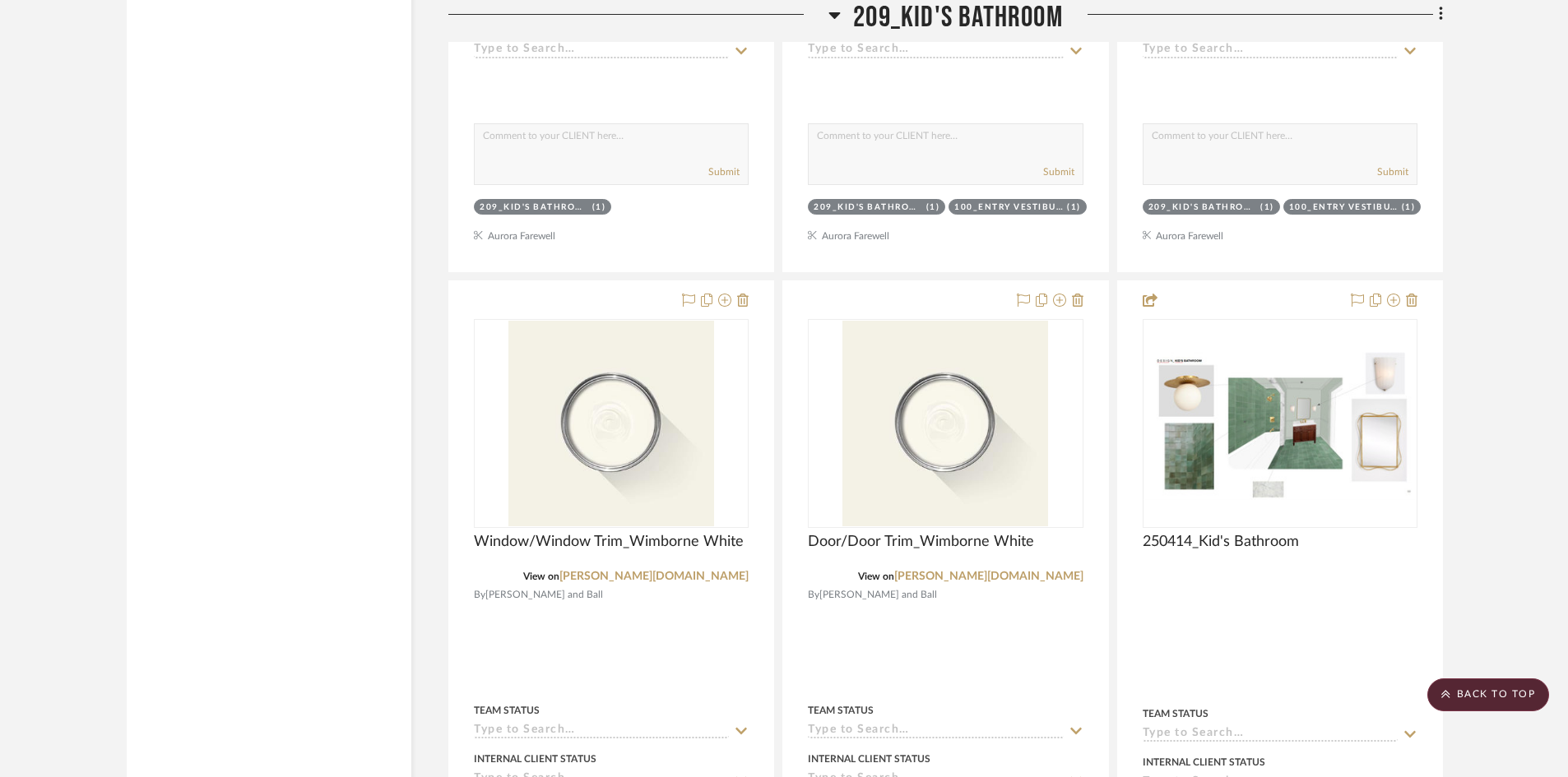
click at [916, 15] on span "209_Kid's Bathroom" at bounding box center [957, 18] width 210 height 35
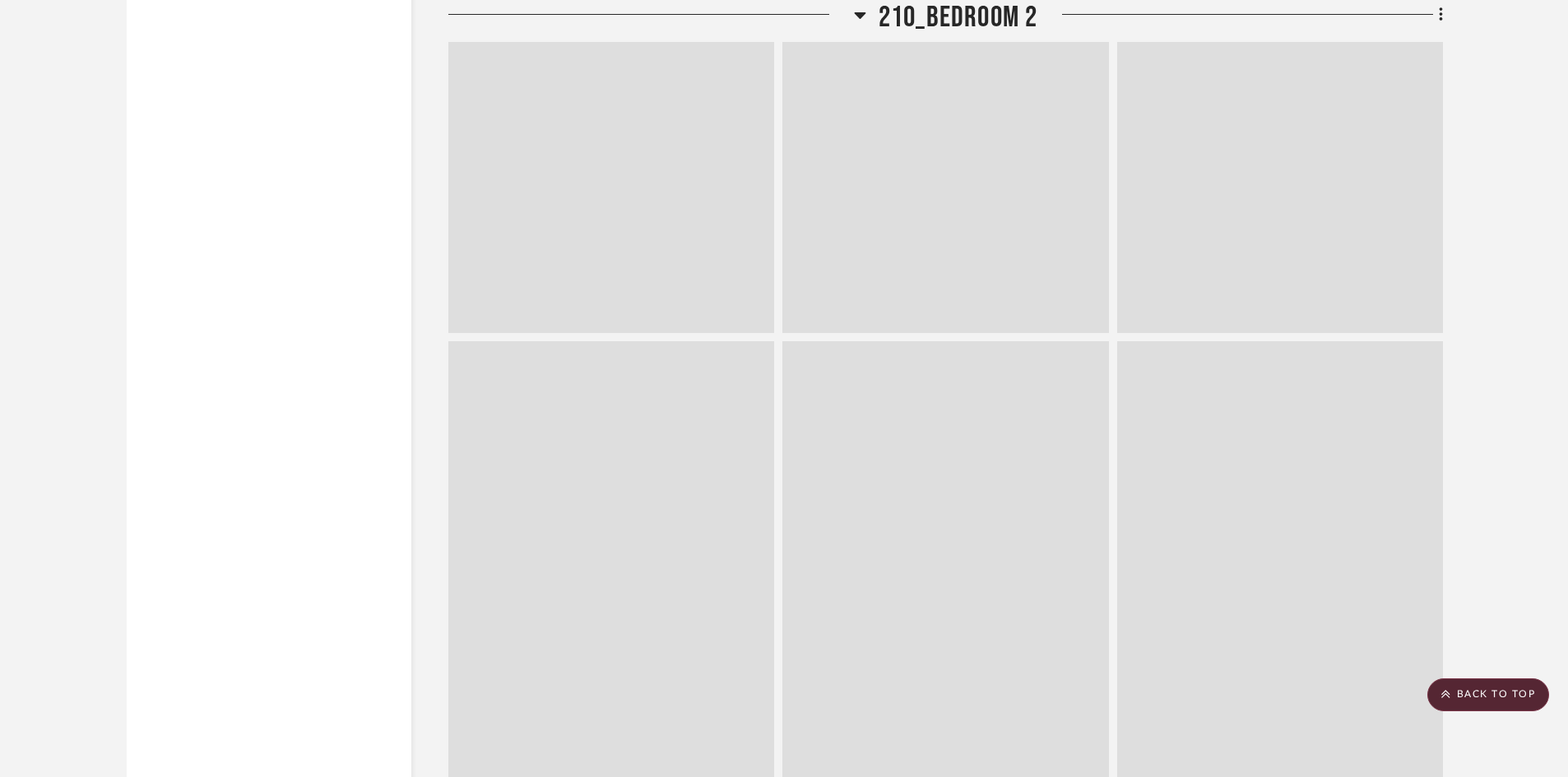
click at [916, 15] on span "210_Bedroom 2" at bounding box center [959, 18] width 160 height 35
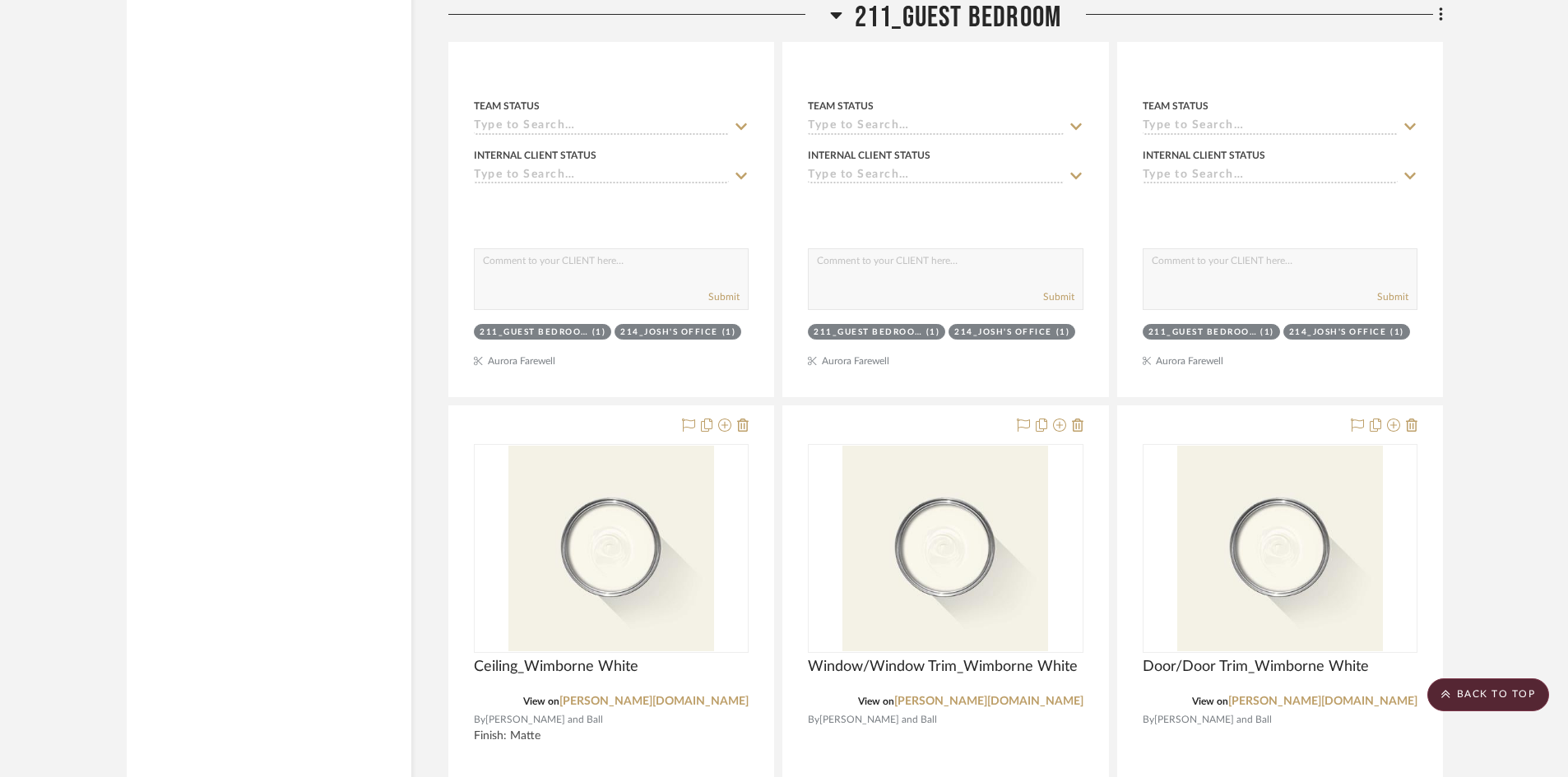
click at [916, 15] on span "211_Guest Bedroom" at bounding box center [957, 18] width 206 height 35
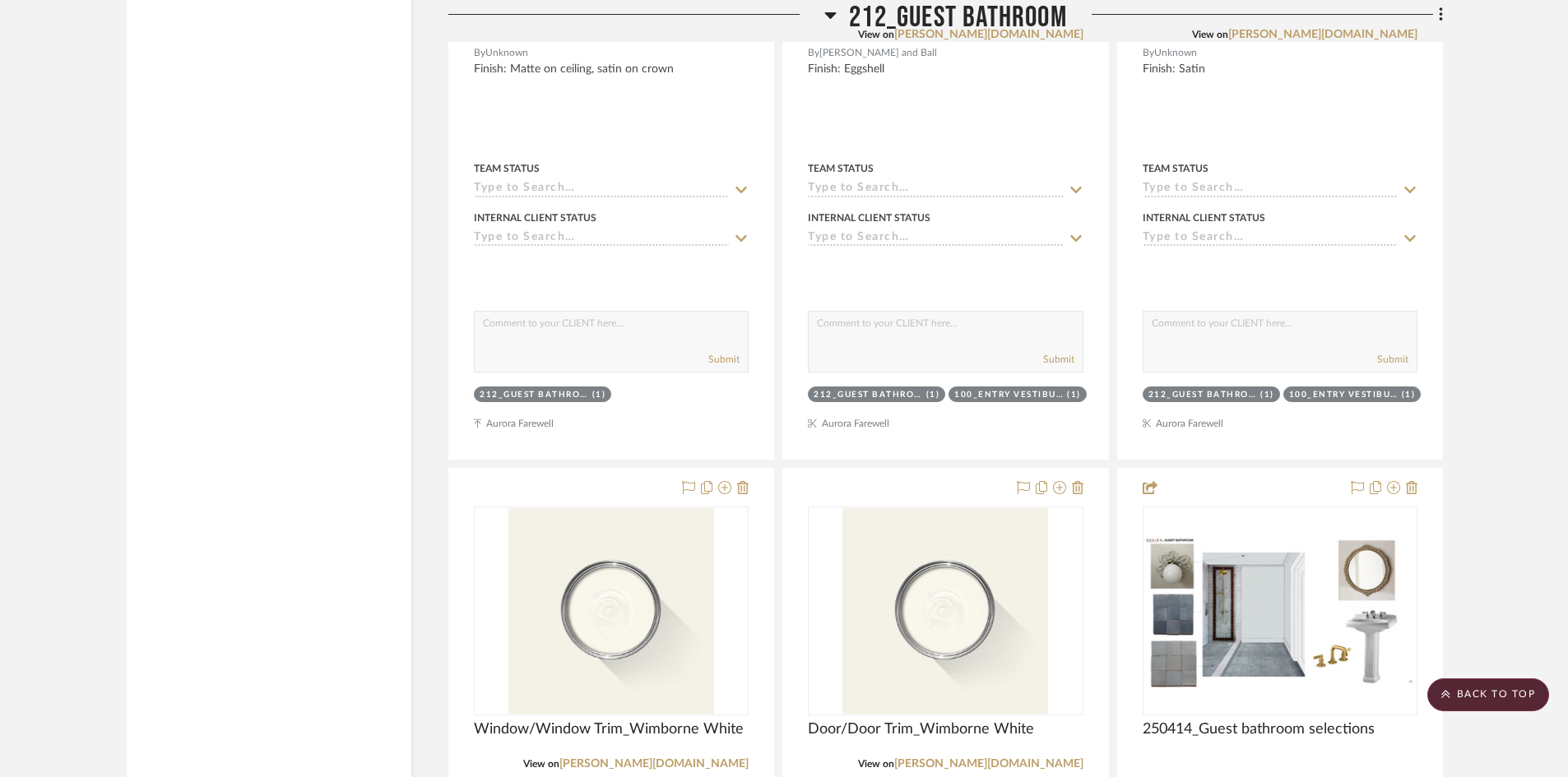
click at [916, 15] on span "212_Guest Bathroom" at bounding box center [957, 18] width 218 height 35
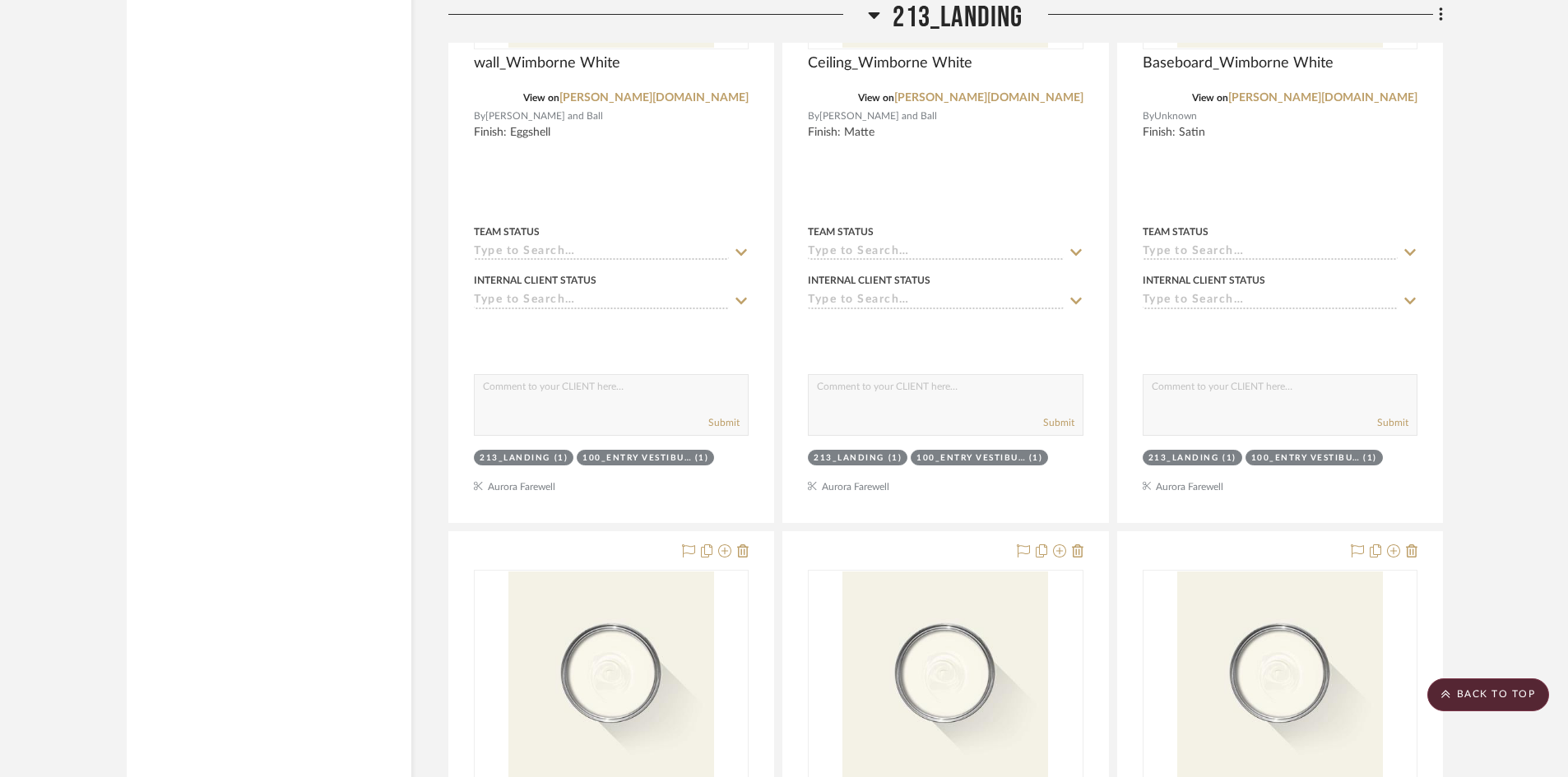
click at [916, 15] on span "213_Landing" at bounding box center [957, 18] width 130 height 35
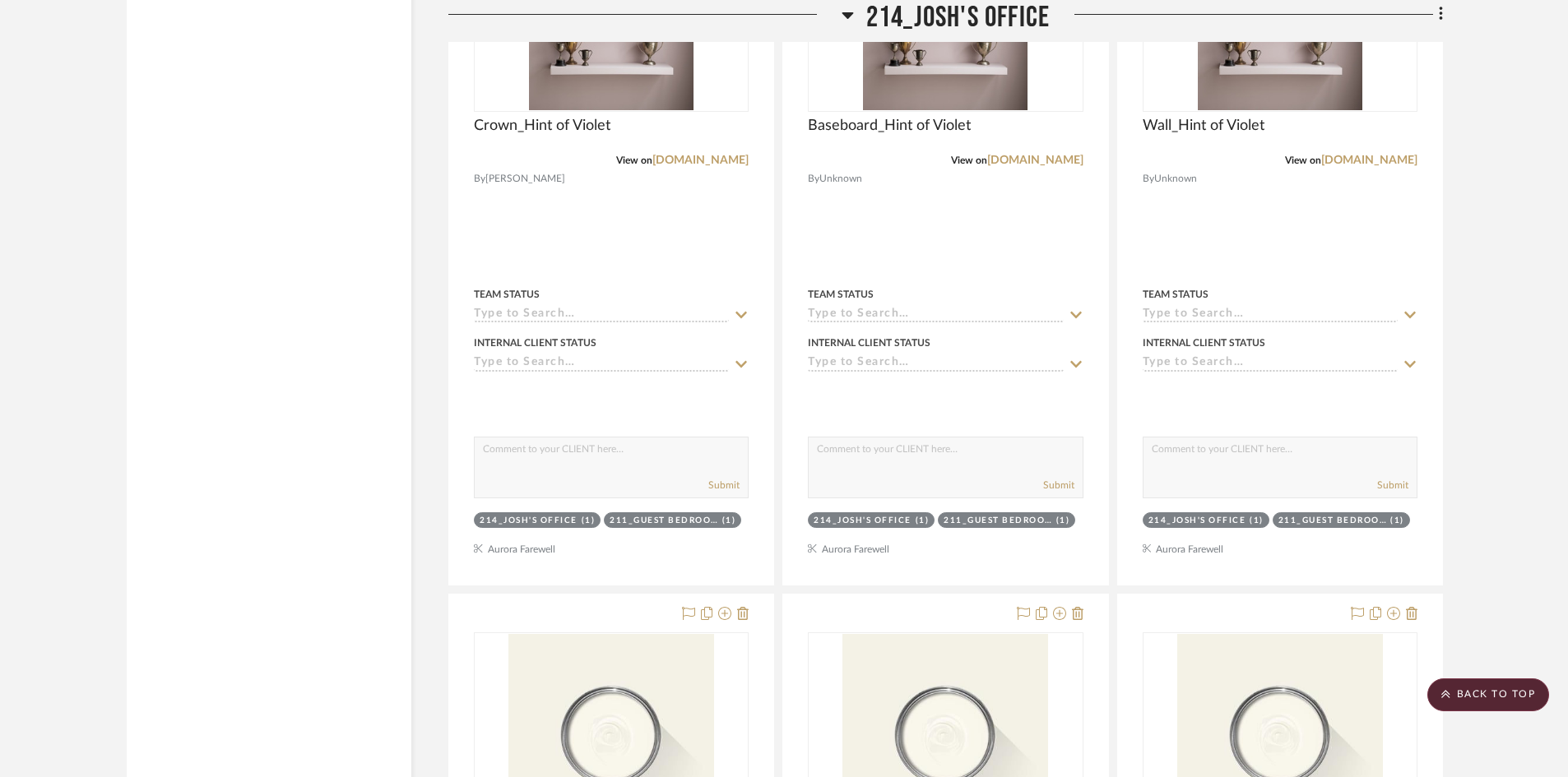
click at [916, 15] on span "214_Josh's Office" at bounding box center [958, 18] width 183 height 35
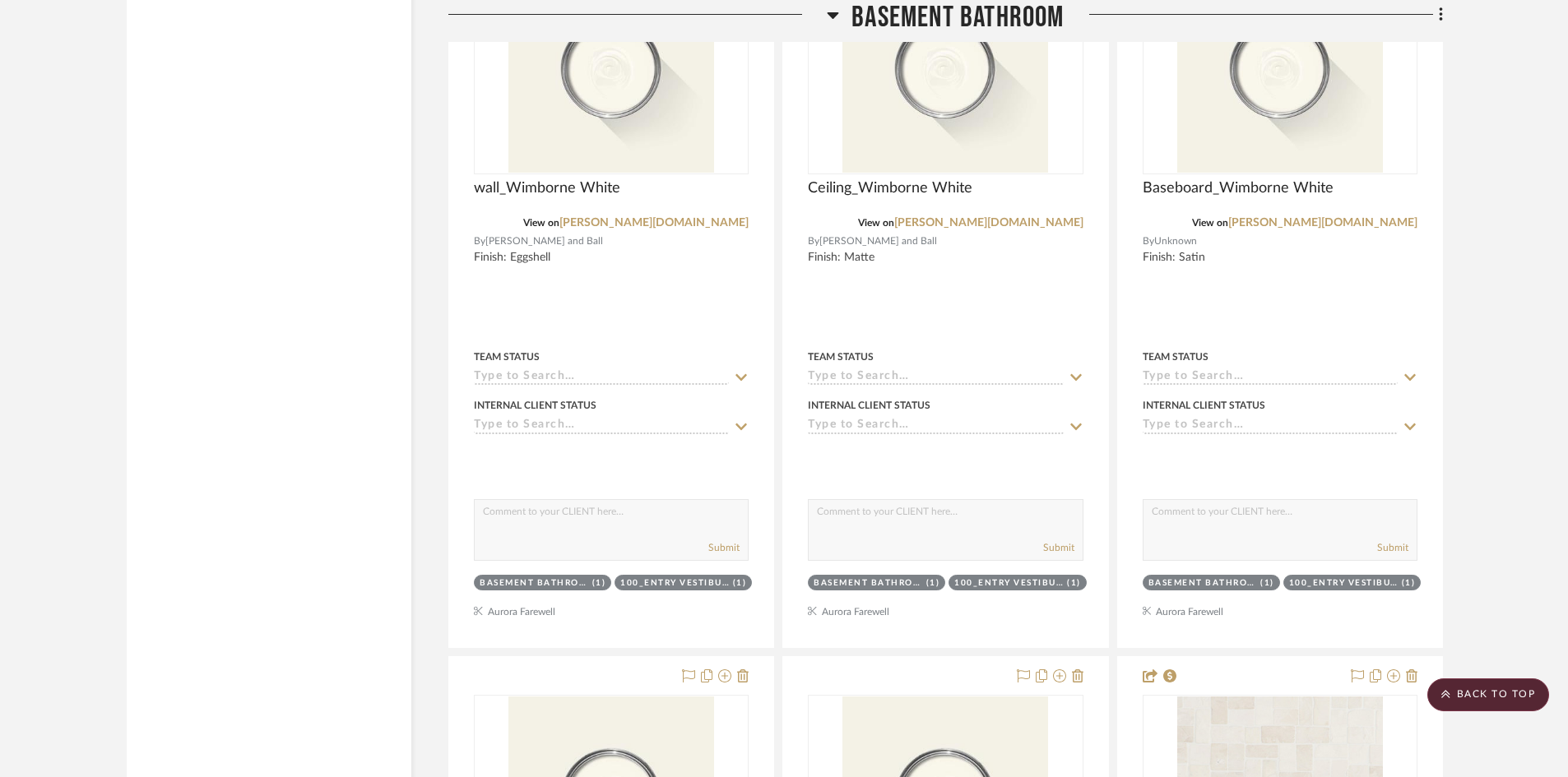
click at [916, 15] on span "Basement Bathroom" at bounding box center [957, 18] width 212 height 35
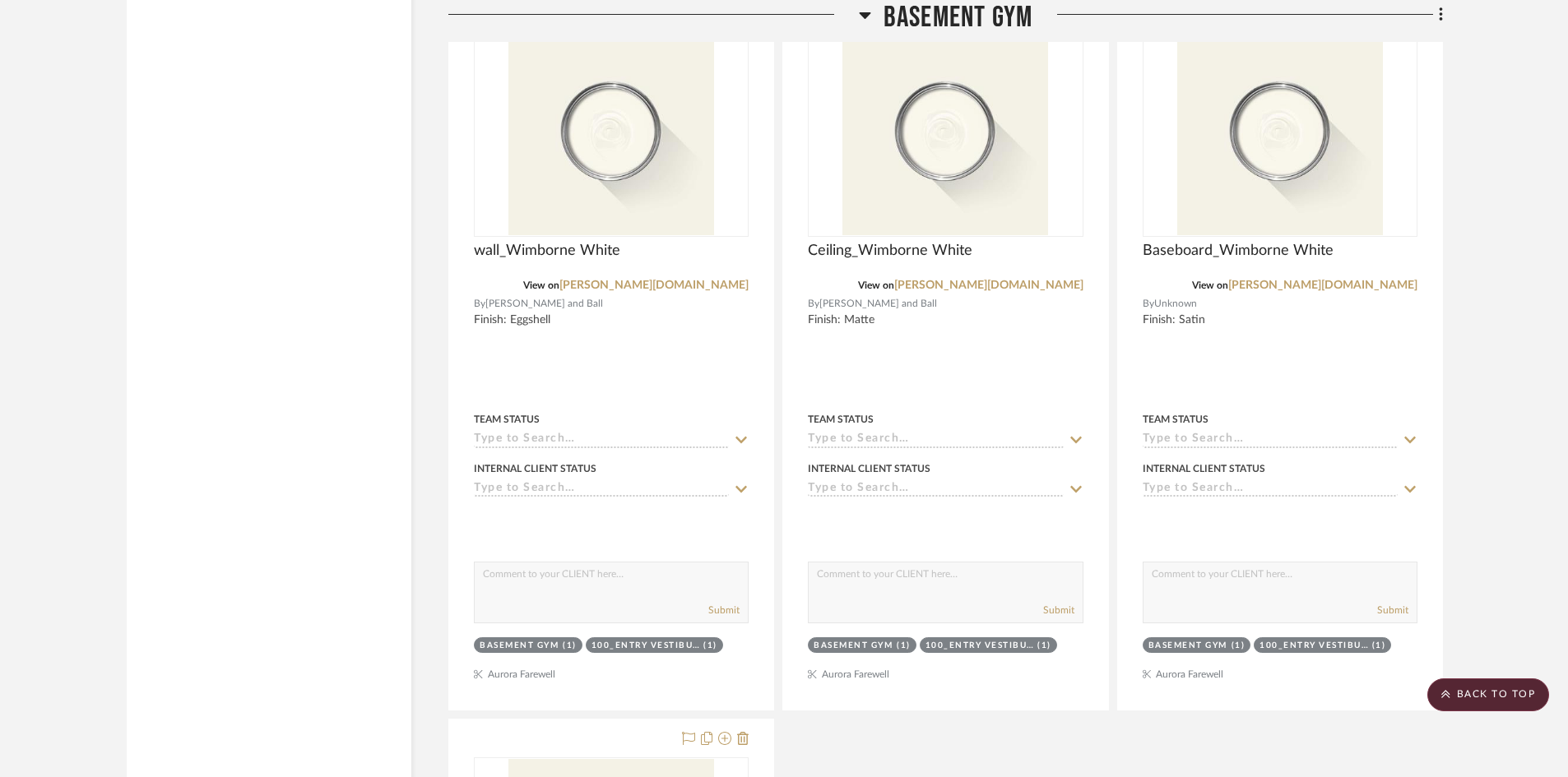
click at [916, 15] on span "Basement Gym" at bounding box center [958, 18] width 149 height 35
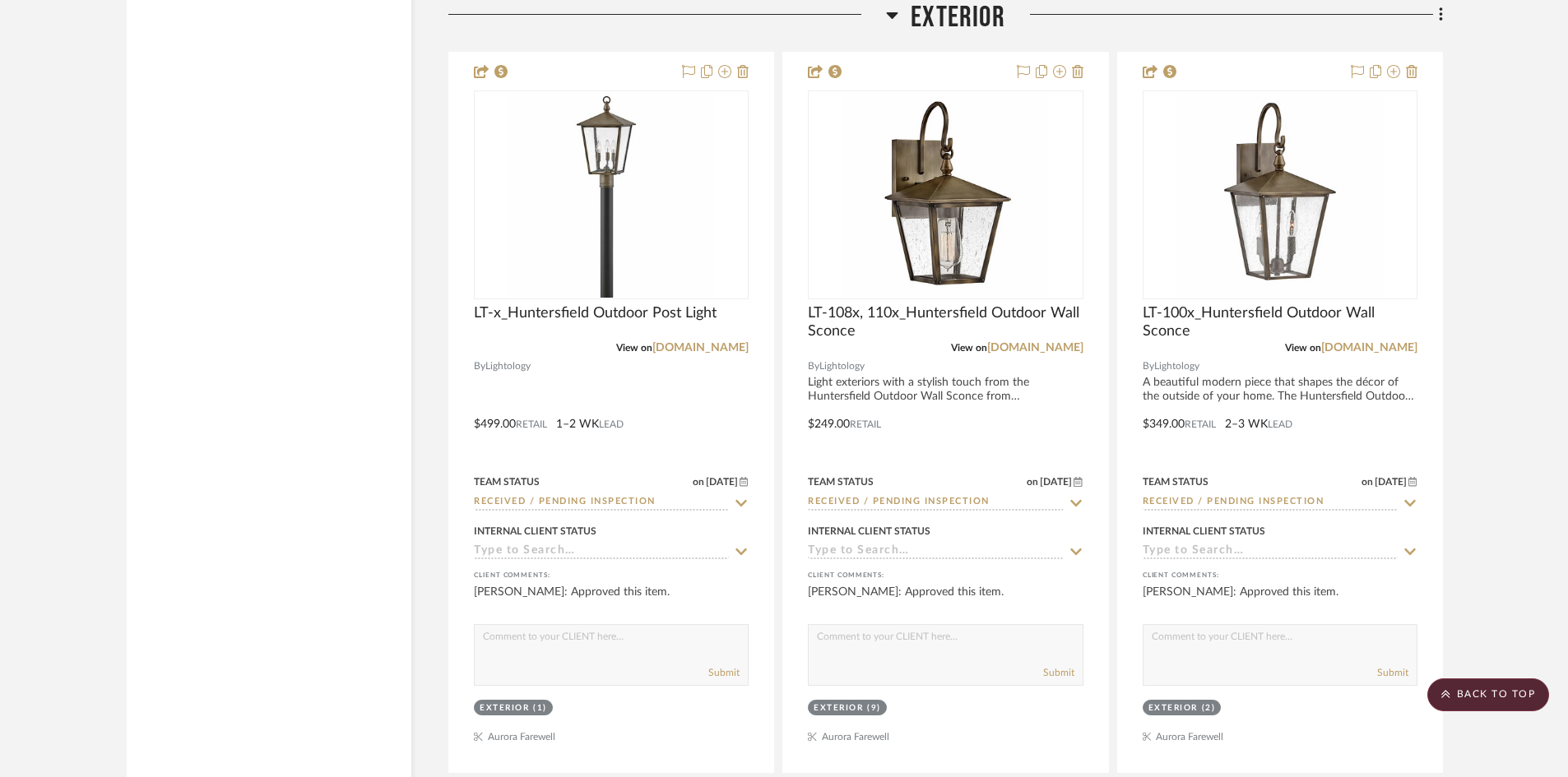
click at [916, 15] on span "Exterior" at bounding box center [958, 18] width 94 height 35
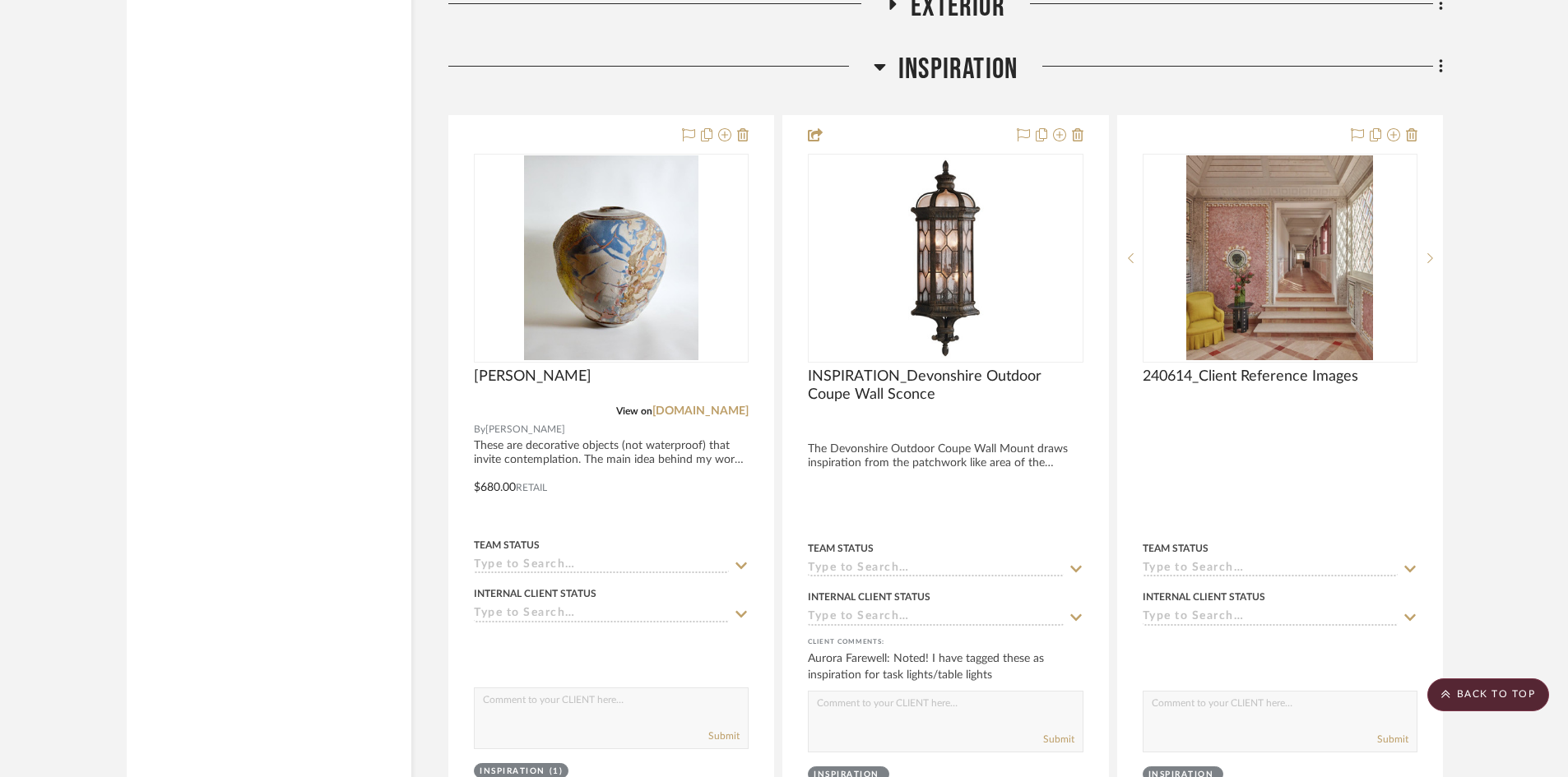
click at [924, 70] on span "INSPIRATION" at bounding box center [958, 70] width 120 height 35
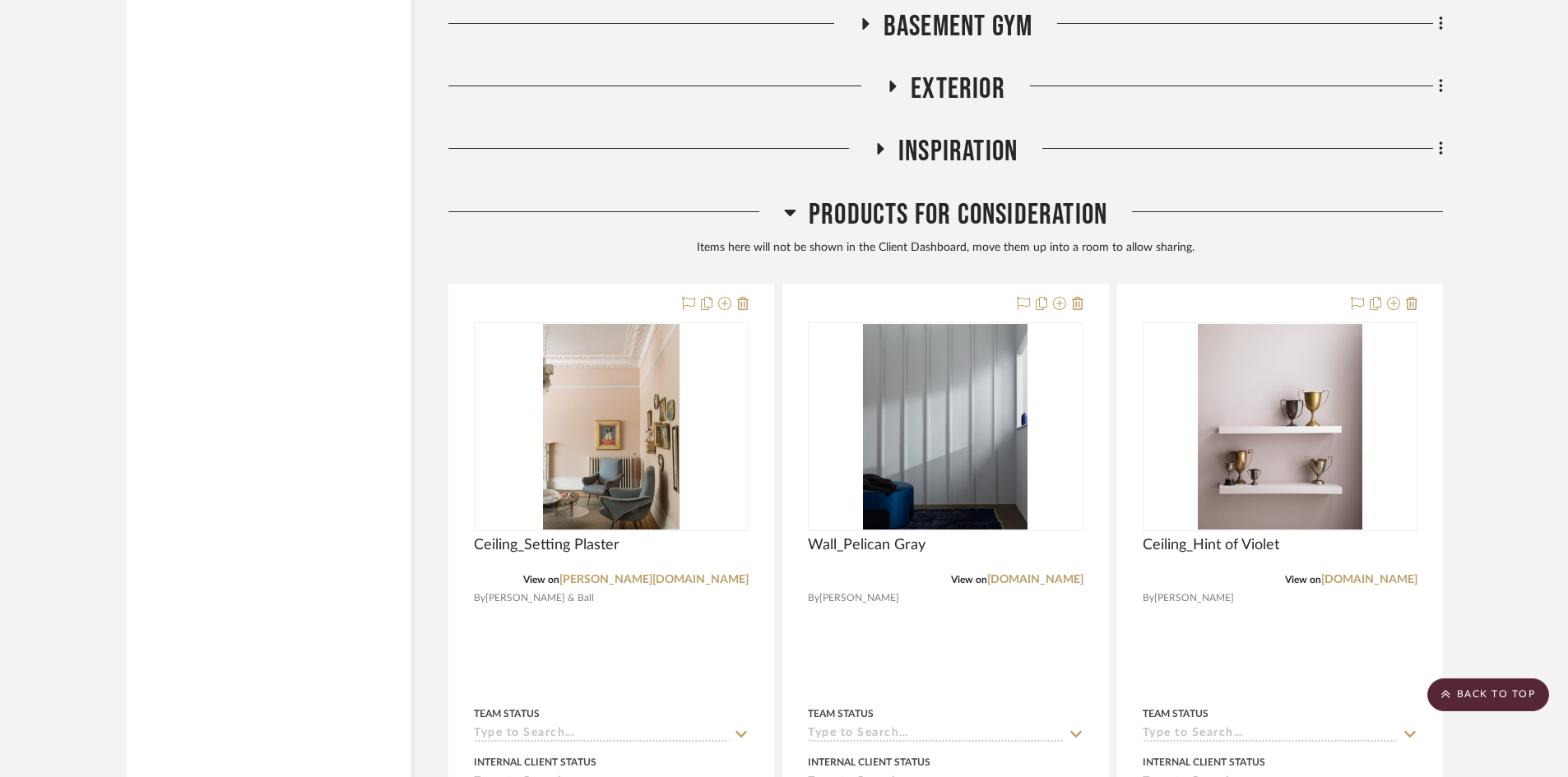
click at [882, 201] on span "Products For Consideration" at bounding box center [958, 216] width 299 height 35
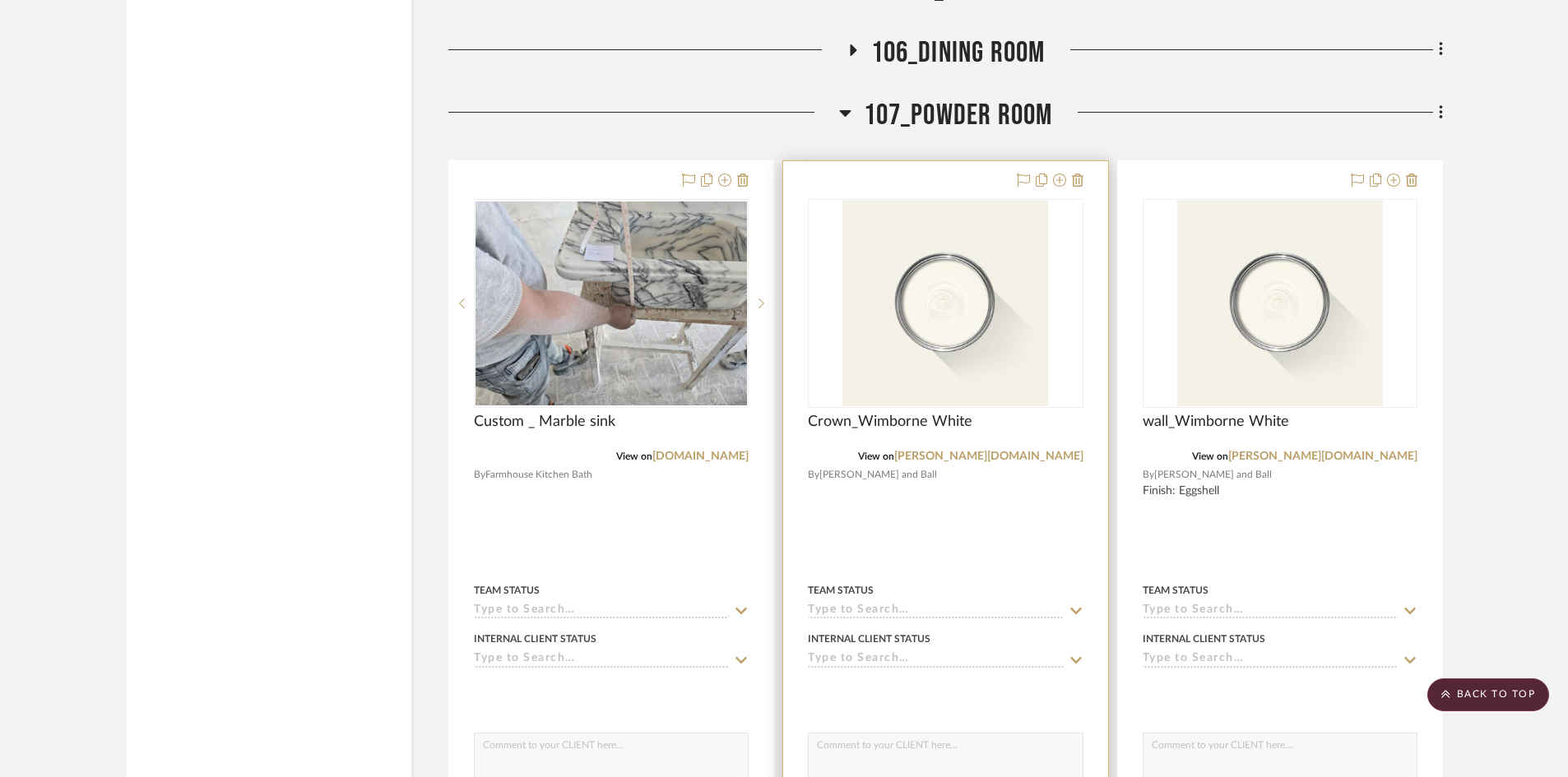
scroll to position [11790, 0]
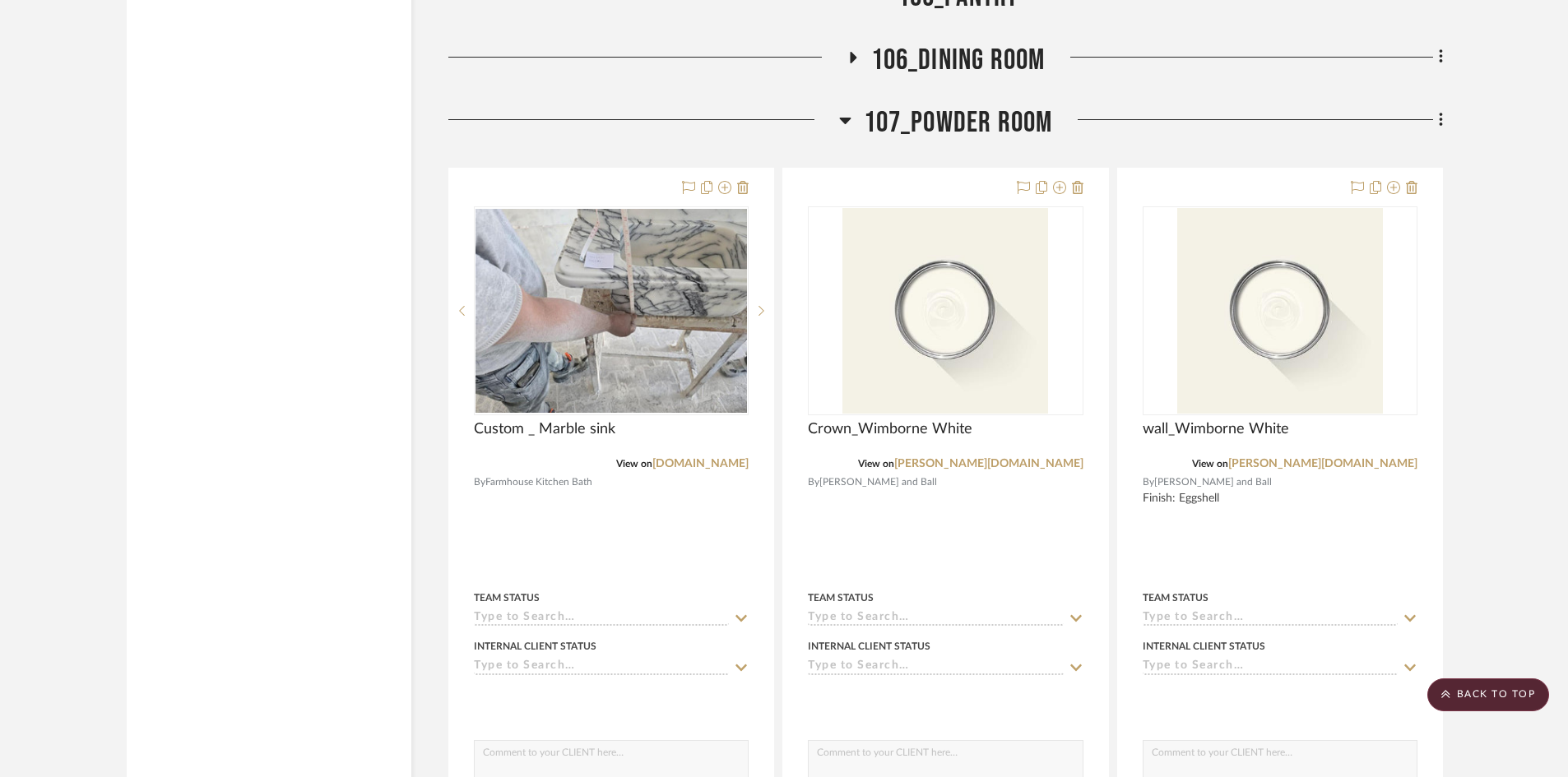
click at [965, 117] on span "107_Powder Room" at bounding box center [958, 123] width 189 height 35
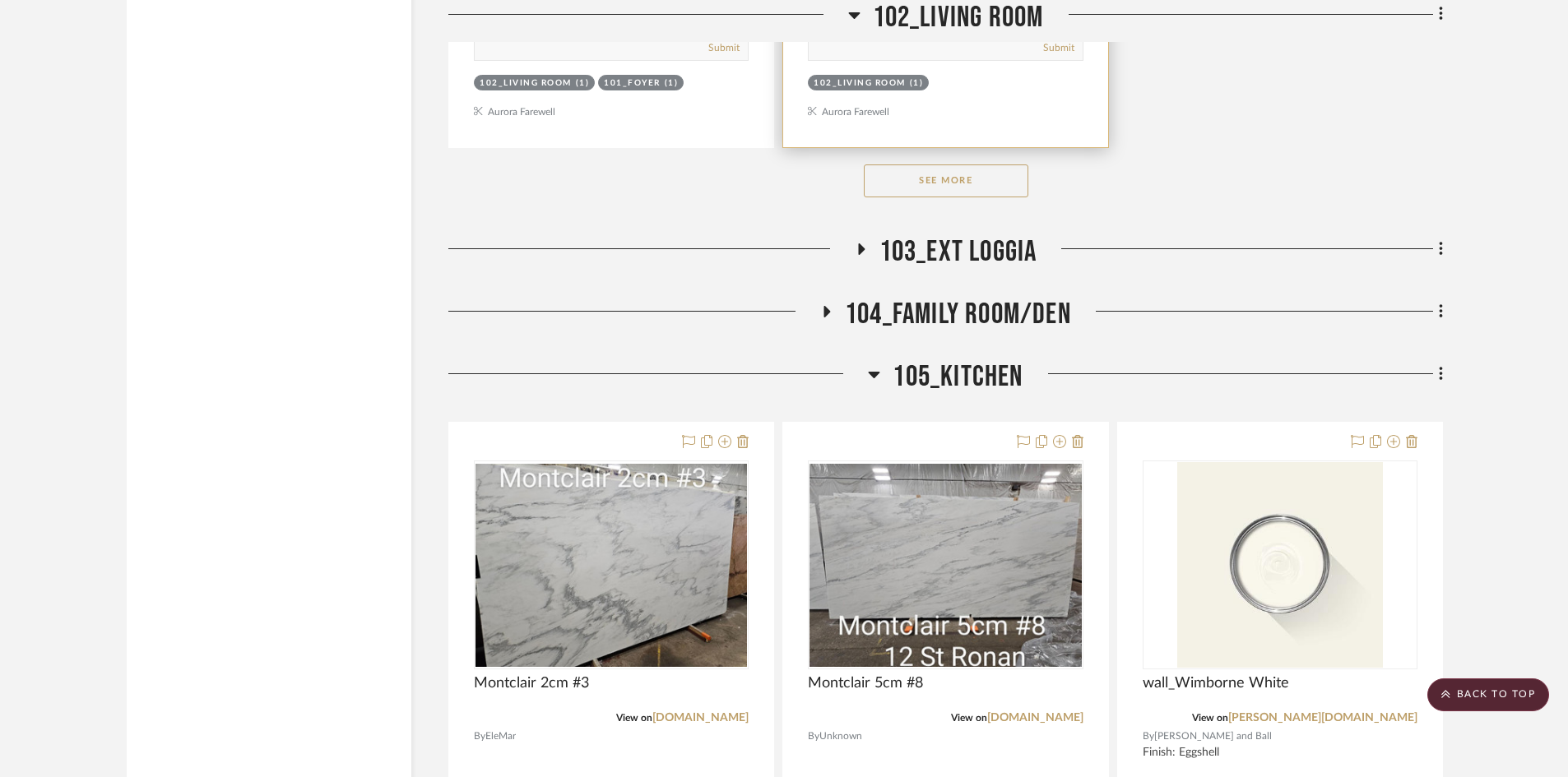
scroll to position [9076, 0]
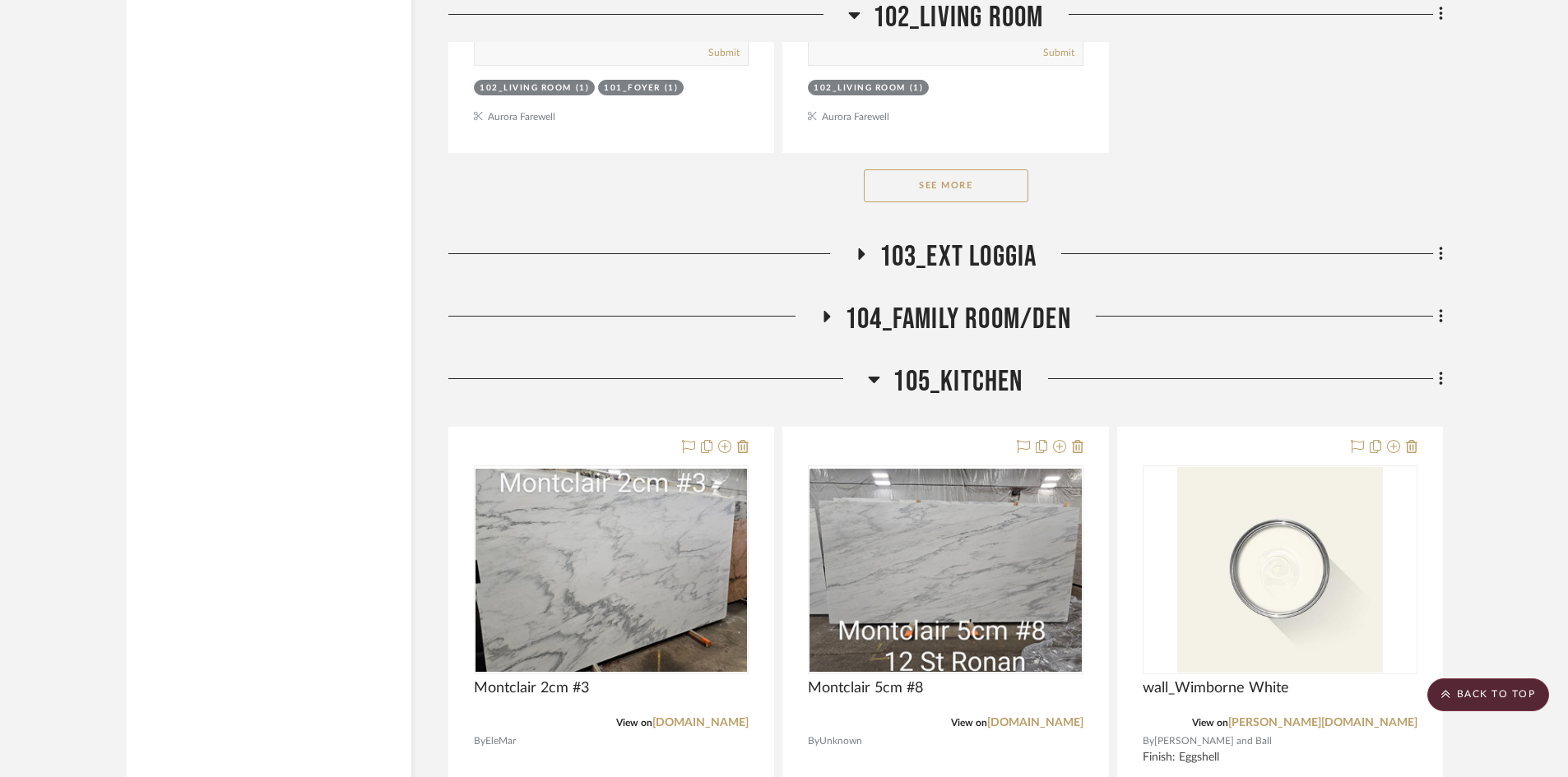
click at [956, 375] on span "105_Kitchen" at bounding box center [957, 382] width 130 height 35
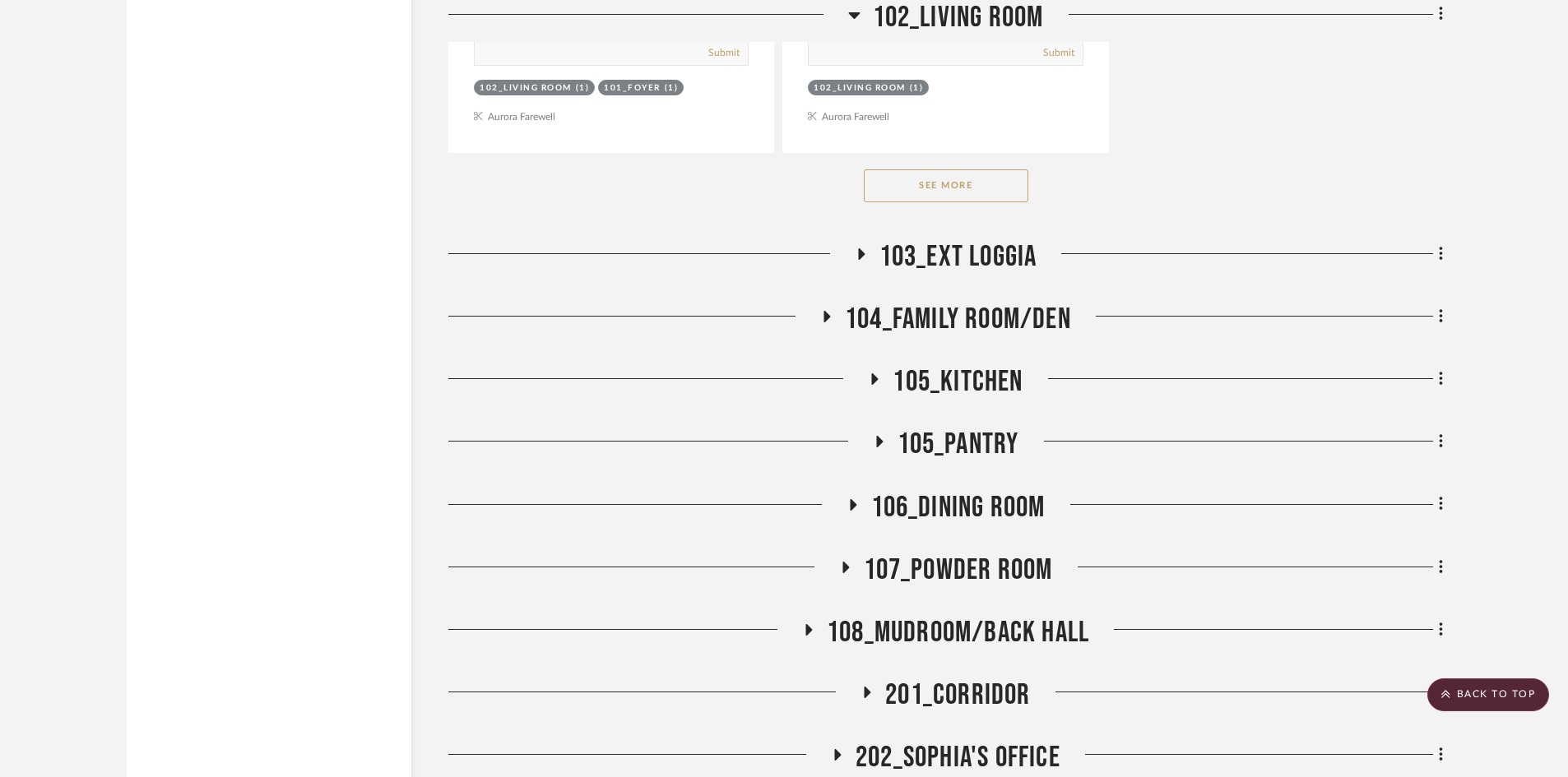
click at [914, 306] on span "104_Family Room/Den" at bounding box center [958, 320] width 226 height 35
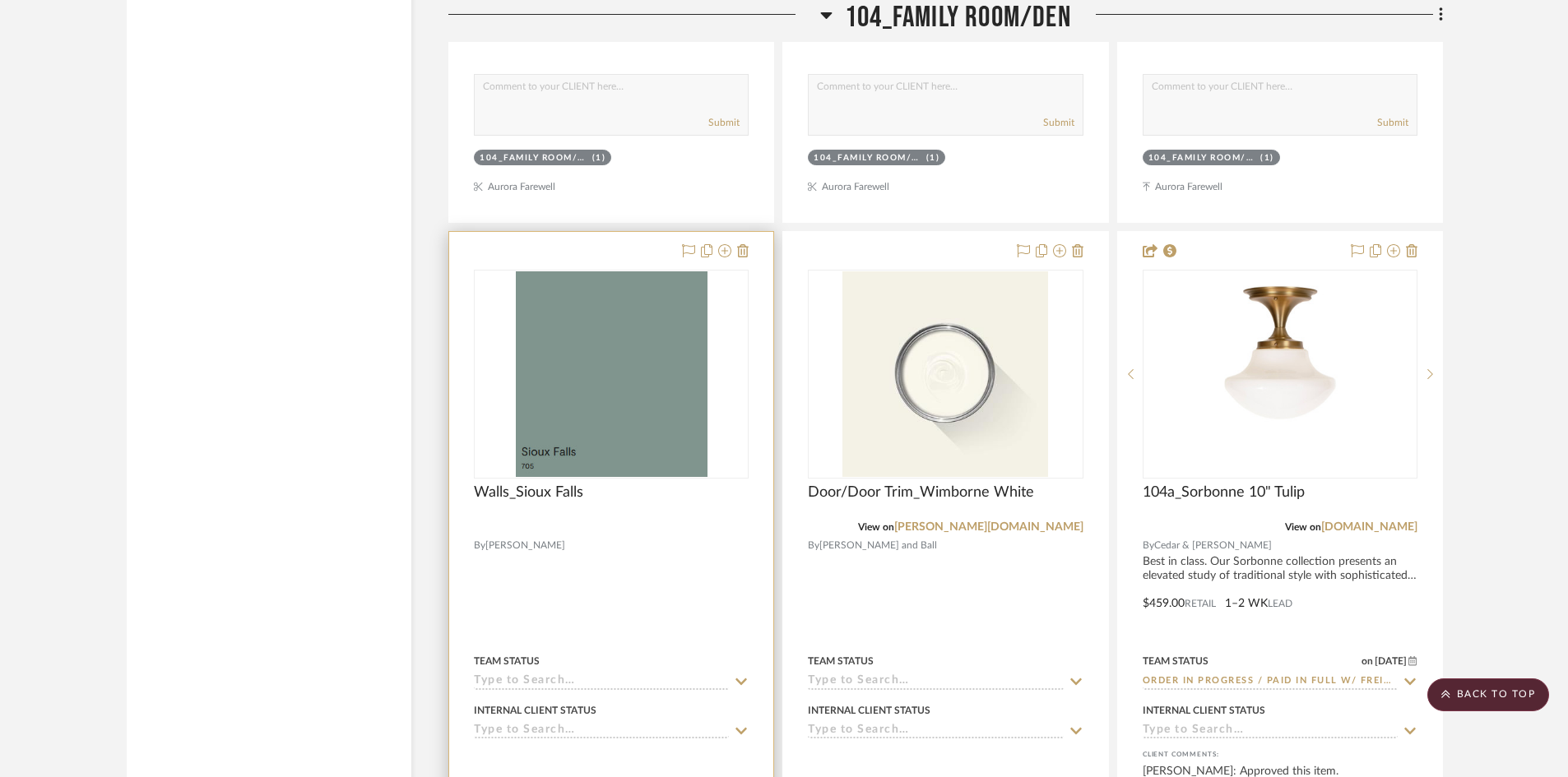
scroll to position [9981, 0]
